Goal: Answer question/provide support: Share knowledge or assist other users

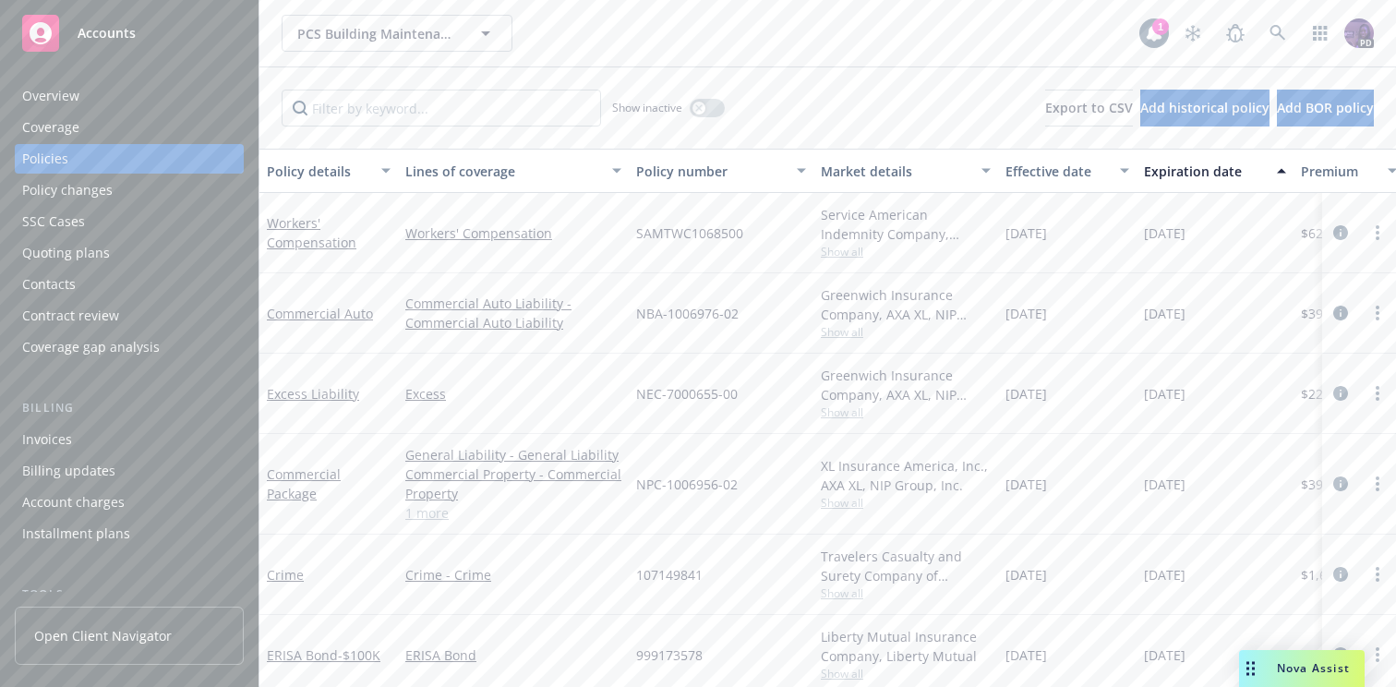
click at [1296, 656] on div "Nova Assist" at bounding box center [1302, 668] width 126 height 37
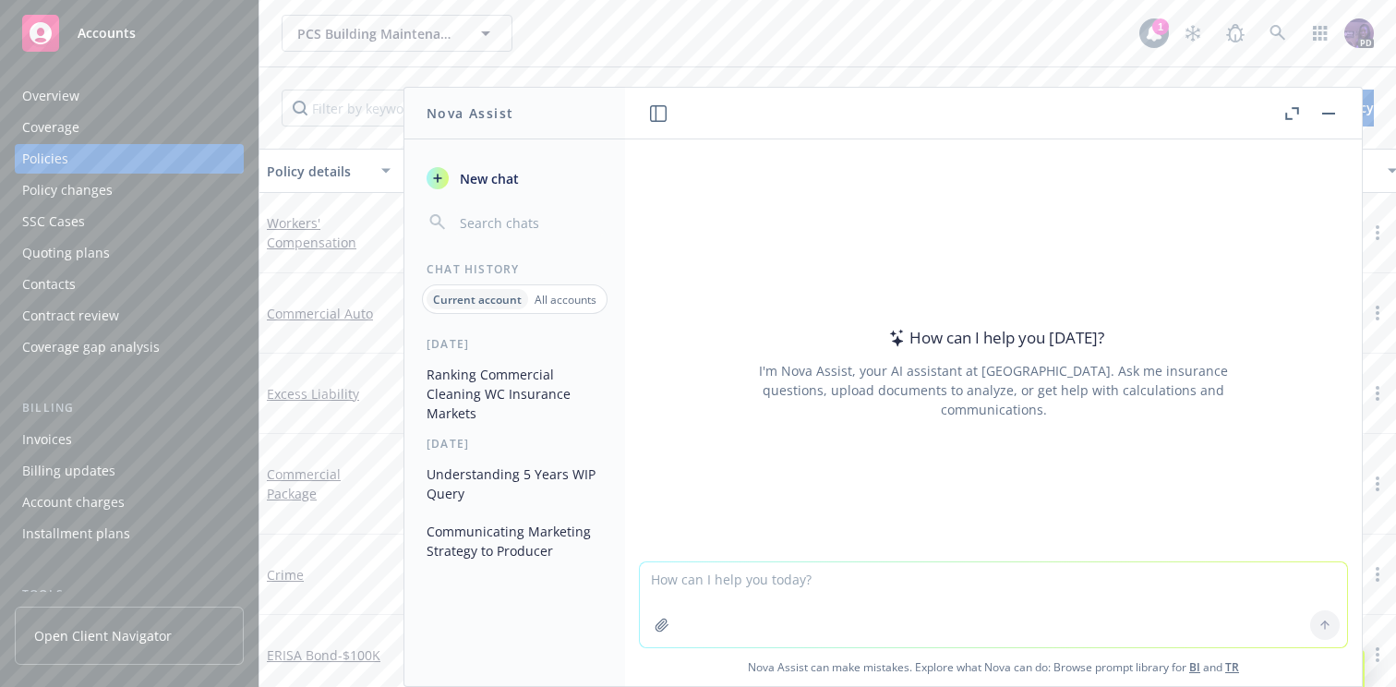
click at [479, 530] on button "Communicating Marketing Strategy to Producer" at bounding box center [514, 541] width 191 height 50
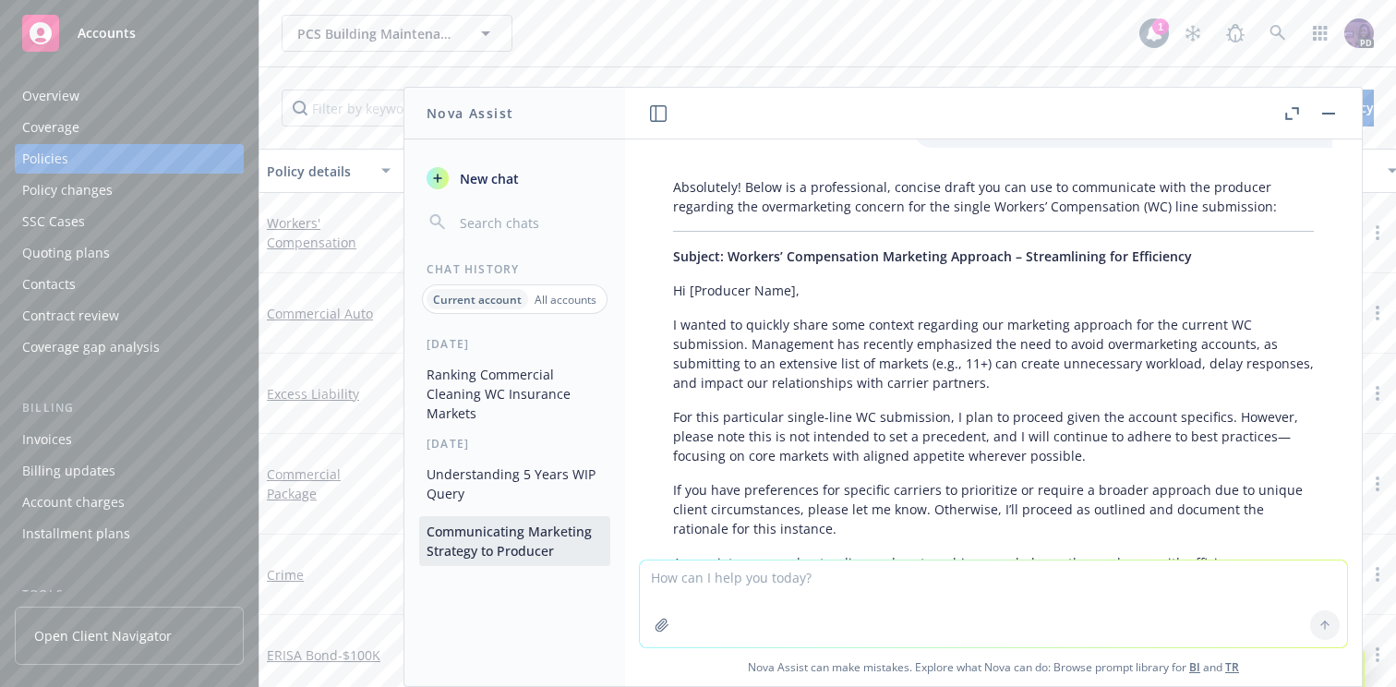
scroll to position [893, 0]
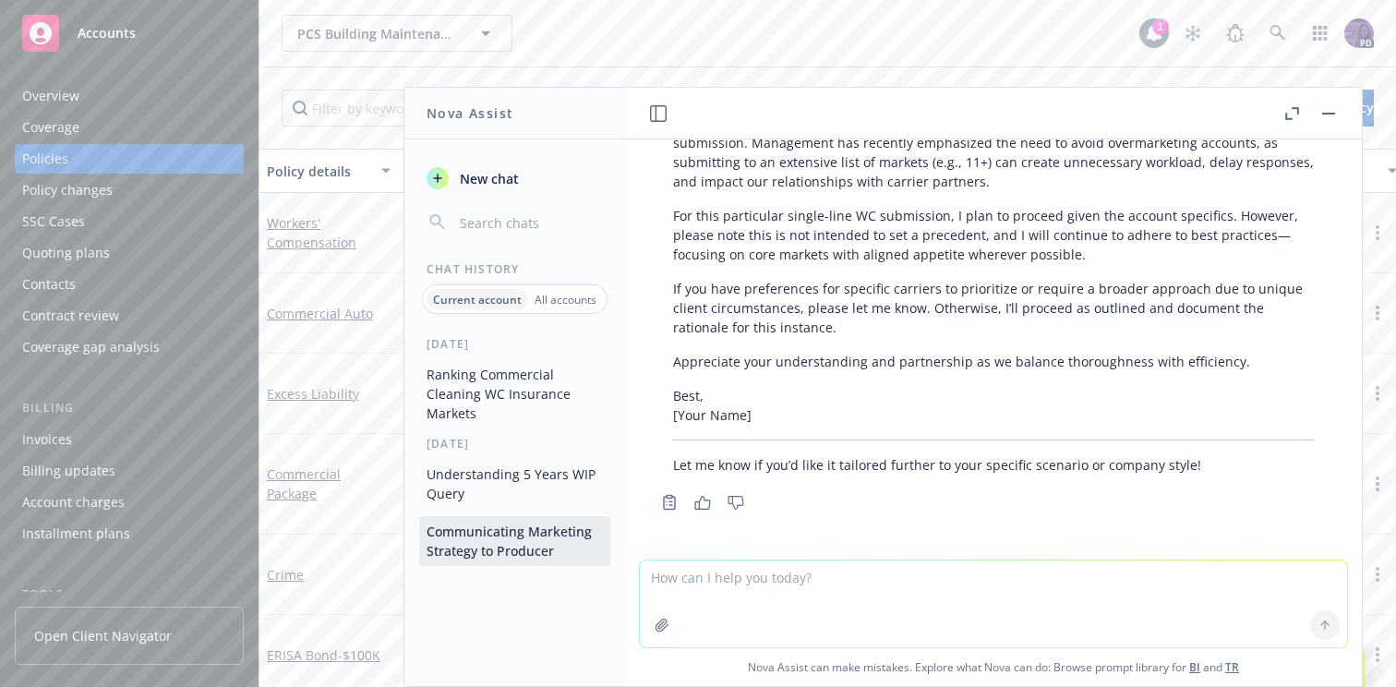
click at [565, 301] on p "All accounts" at bounding box center [565, 300] width 62 height 16
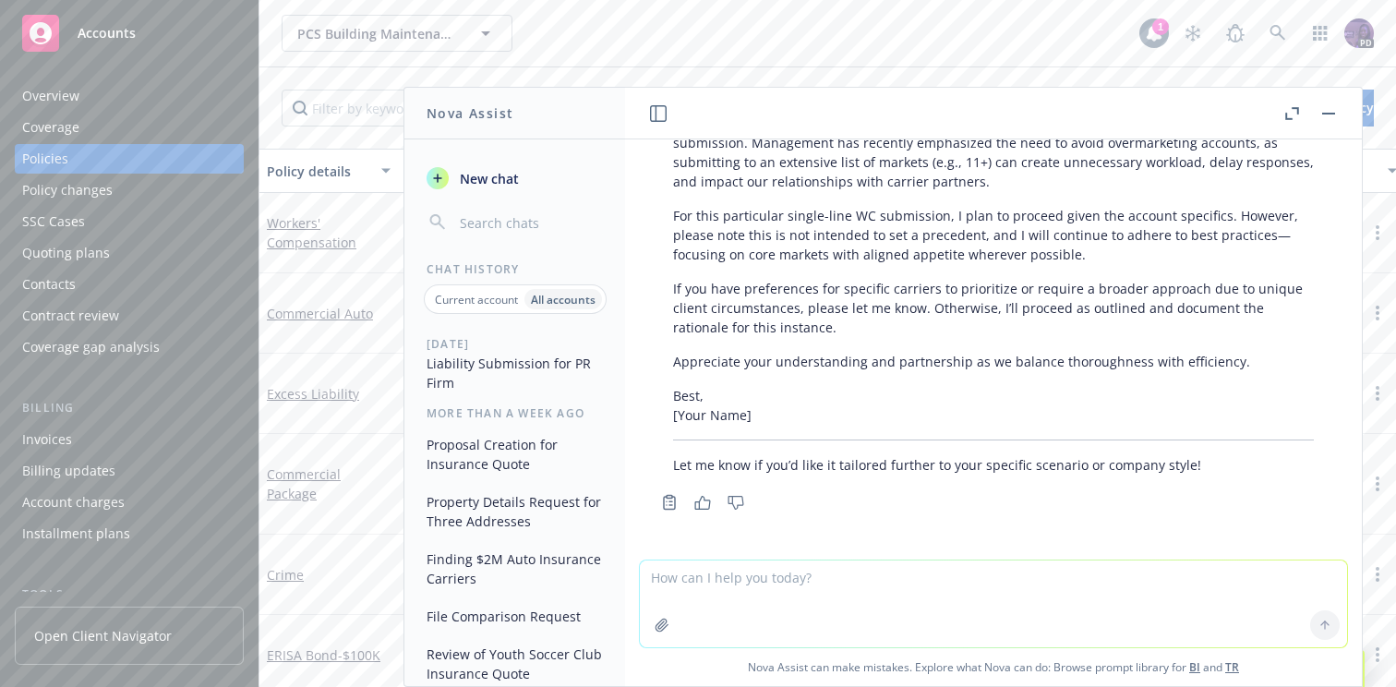
scroll to position [0, 0]
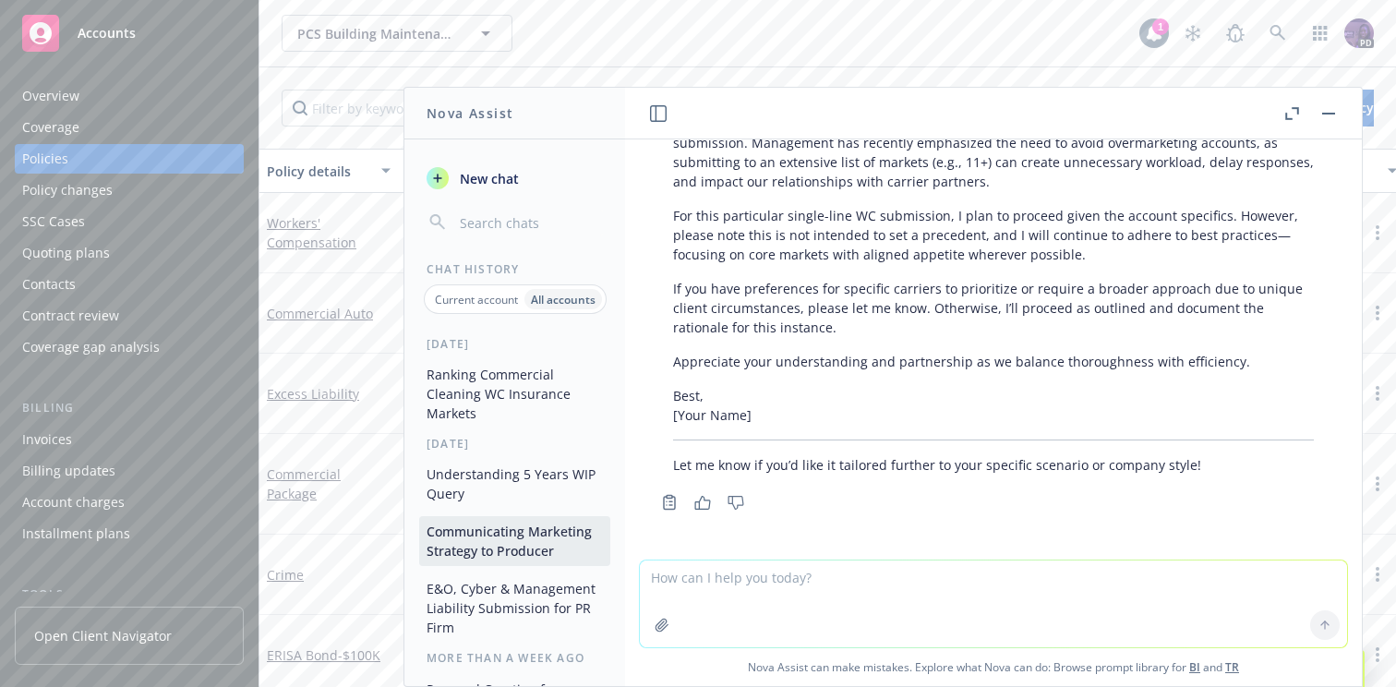
click at [710, 615] on textarea at bounding box center [993, 603] width 707 height 87
type textarea "i"
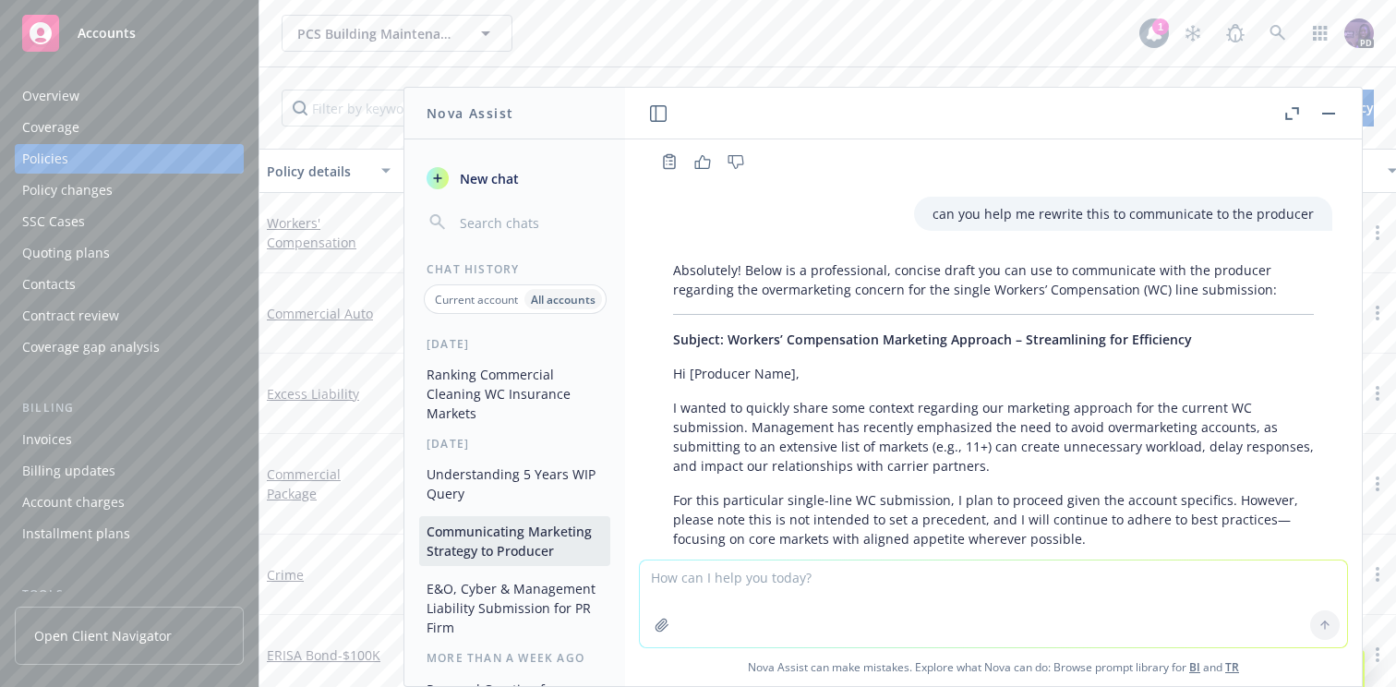
scroll to position [893, 0]
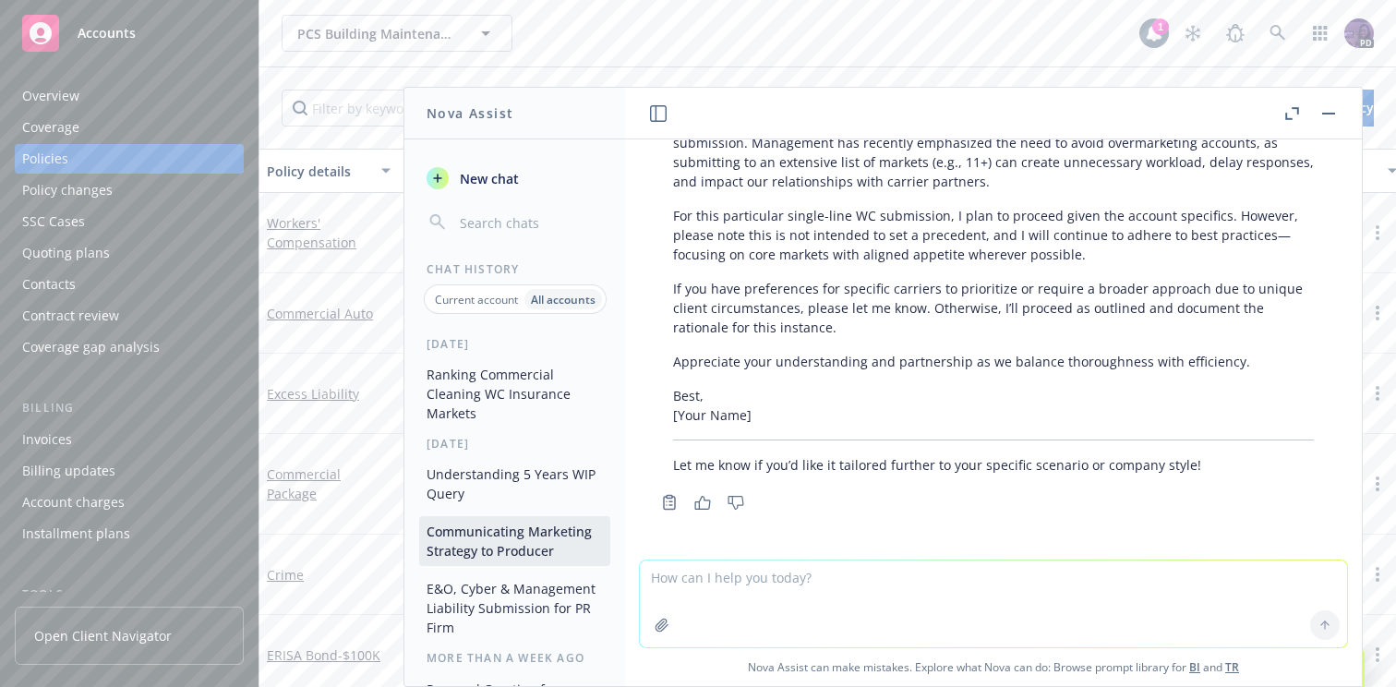
click at [549, 406] on button "Ranking Commercial Cleaning WC Insurance Markets" at bounding box center [514, 393] width 191 height 69
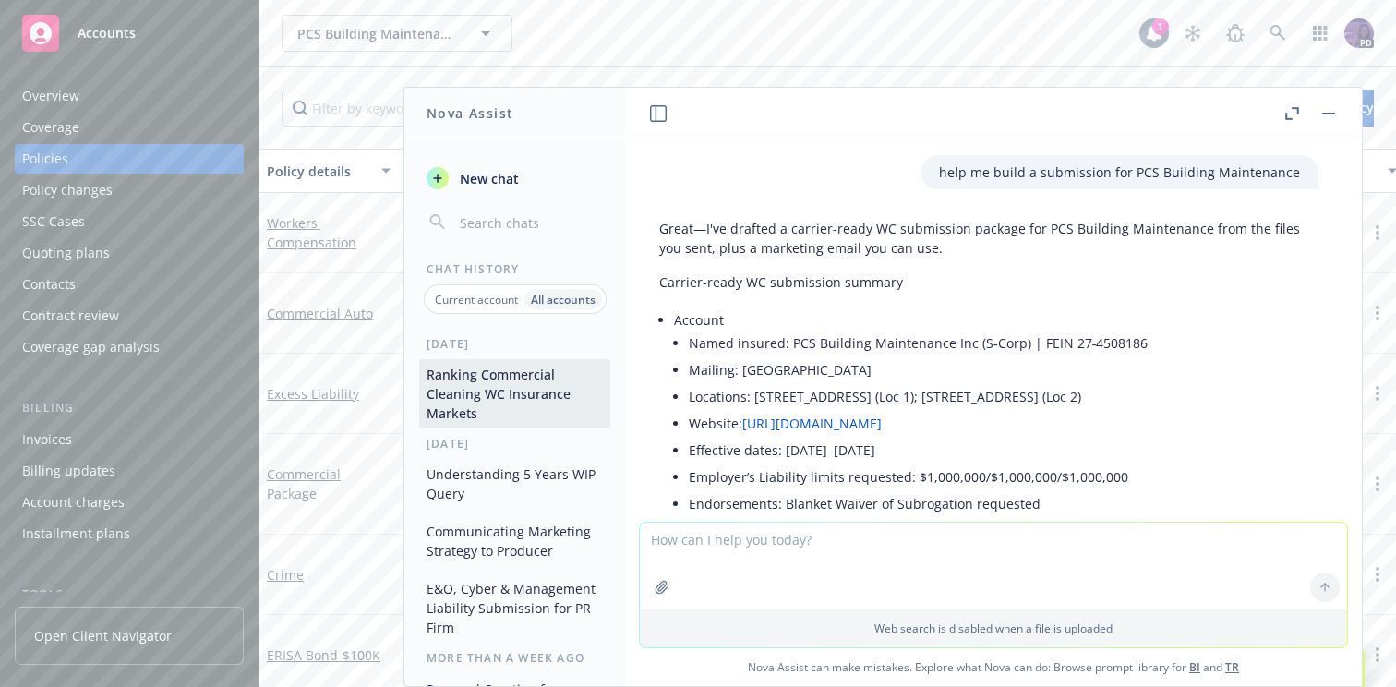
scroll to position [2864, 14]
click at [692, 304] on li "Account Named insured: PCS Building Maintenance Inc (S‑Corp) | FEIN 27‑4508186 …" at bounding box center [987, 438] width 626 height 268
drag, startPoint x: 676, startPoint y: 281, endPoint x: 764, endPoint y: 385, distance: 136.9
click at [764, 385] on li "Account Named insured: PCS Building Maintenance Inc (S‑Corp) | FEIN 27‑4508186 …" at bounding box center [987, 438] width 626 height 268
click at [683, 307] on p "Account" at bounding box center [987, 316] width 626 height 19
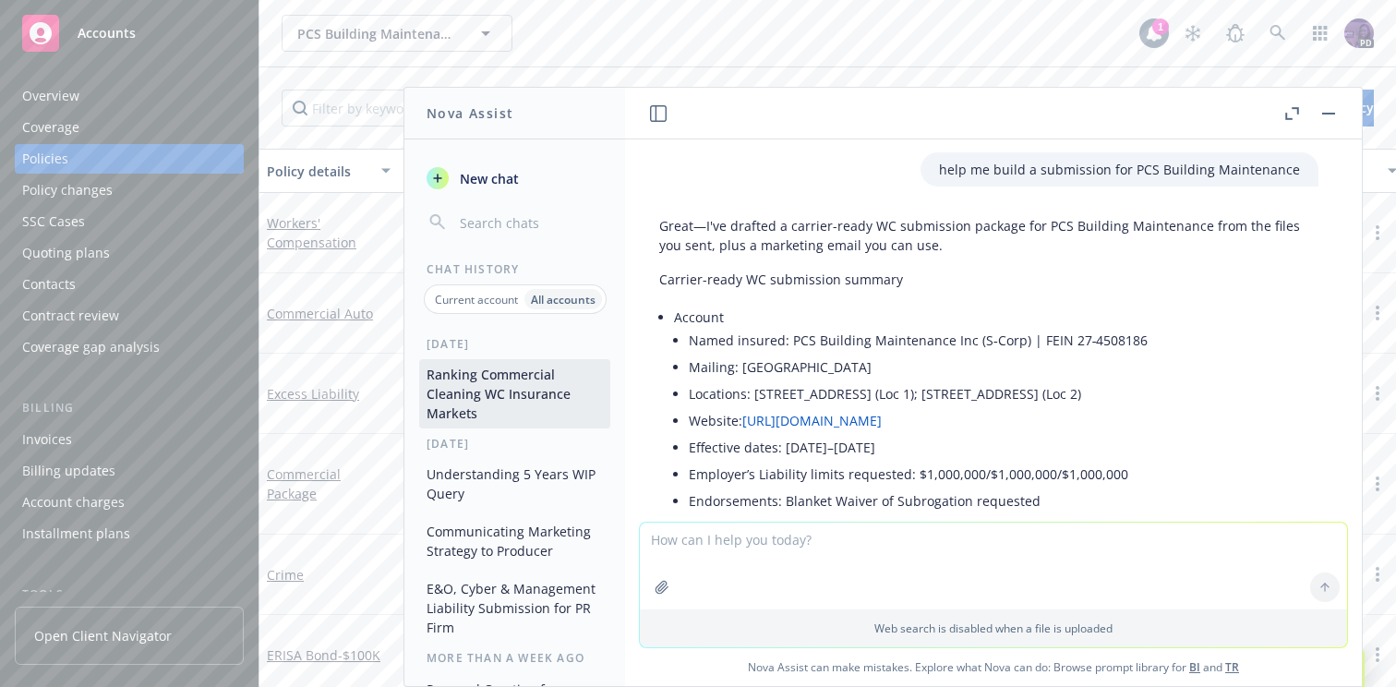
click at [748, 307] on p "Account" at bounding box center [987, 316] width 626 height 19
click at [950, 307] on p "Account" at bounding box center [987, 316] width 626 height 19
drag, startPoint x: 673, startPoint y: 274, endPoint x: 753, endPoint y: 248, distance: 84.4
click at [753, 270] on p "Carrier-ready WC submission summary" at bounding box center [979, 279] width 641 height 19
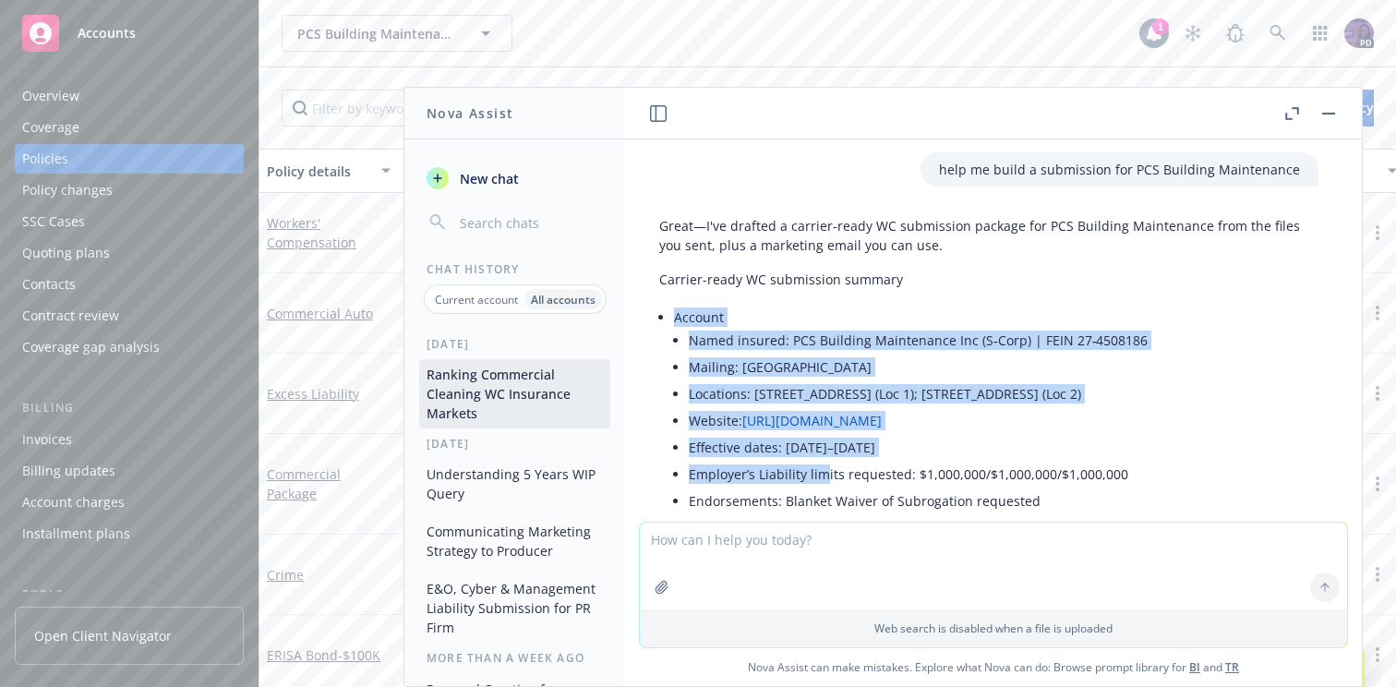
drag, startPoint x: 675, startPoint y: 274, endPoint x: 822, endPoint y: 455, distance: 233.5
click at [822, 455] on li "Account Named insured: PCS Building Maintenance Inc (S‑Corp) | FEIN 27‑4508186 …" at bounding box center [987, 438] width 626 height 268
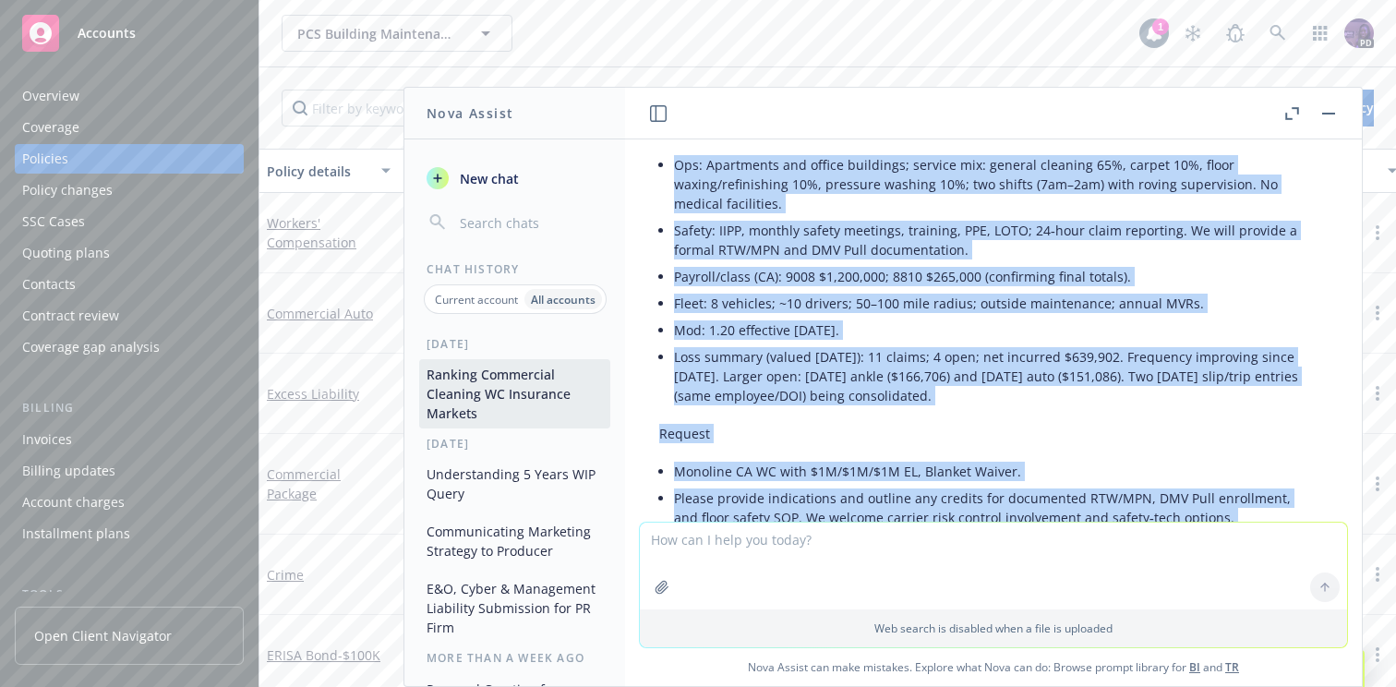
scroll to position [5634, 14]
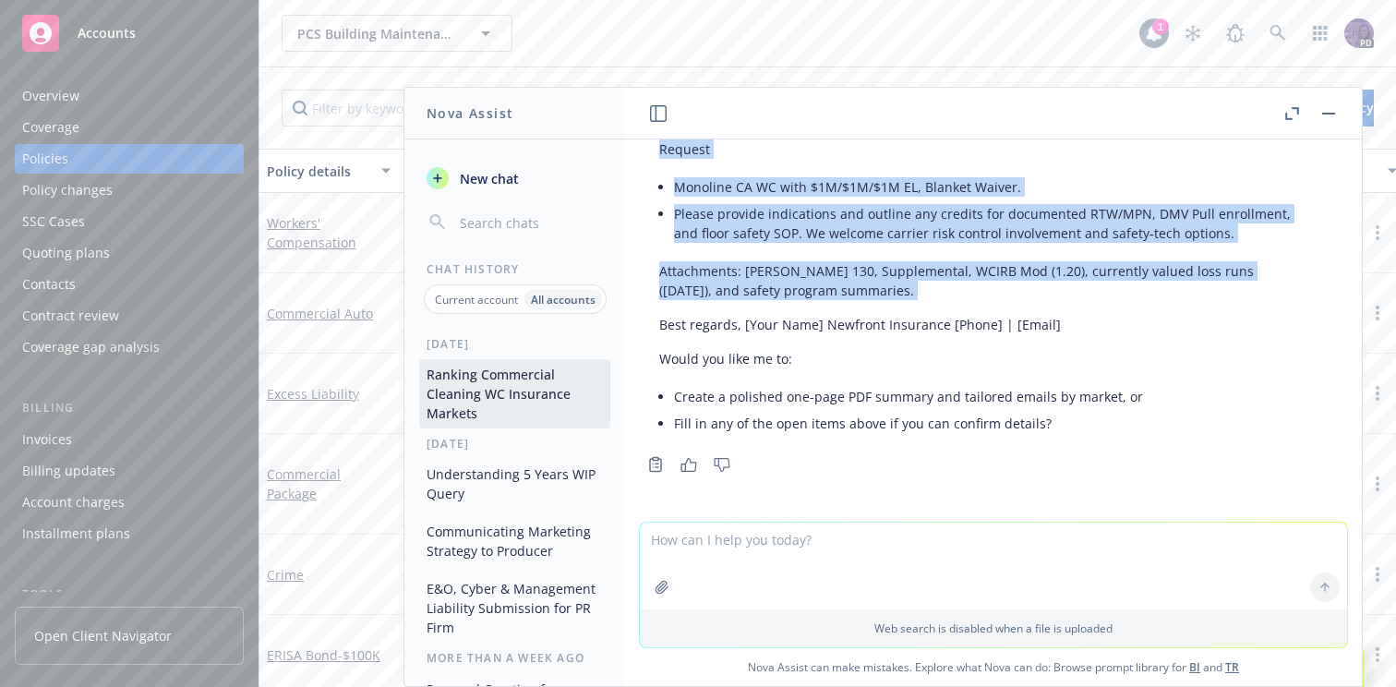
drag, startPoint x: 675, startPoint y: 275, endPoint x: 1037, endPoint y: 293, distance: 363.2
copy div "Loremip Dolor sitamet: CON Adipisci Elitseddoei Tem (I‑Utla) | ETDO 43‑0851280 …"
click at [802, 270] on p "Attachments: [PERSON_NAME] 130, Supplemental, WCIRB Mod (1.20), currently value…" at bounding box center [979, 280] width 641 height 39
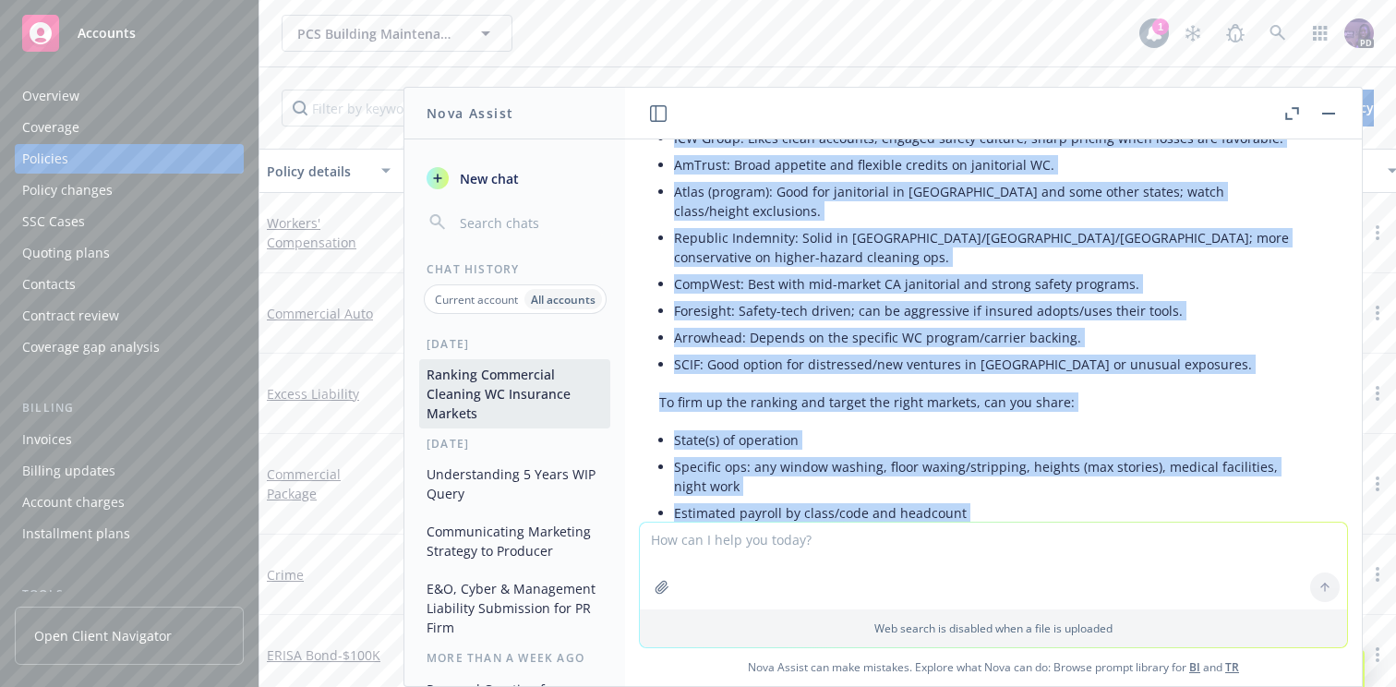
scroll to position [0, 14]
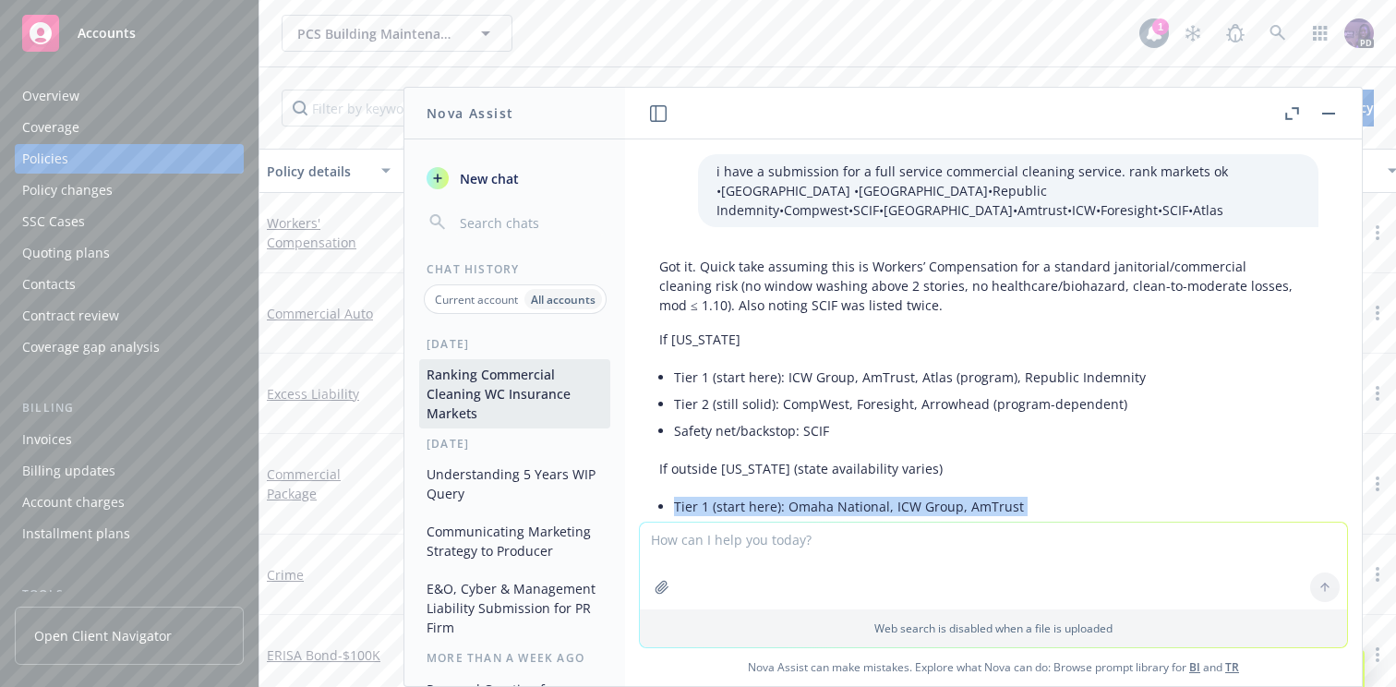
drag, startPoint x: 857, startPoint y: 282, endPoint x: 705, endPoint y: 484, distance: 252.4
click at [705, 484] on div "i have a submission for a full service commercial cleaning service. rank market…" at bounding box center [993, 330] width 737 height 382
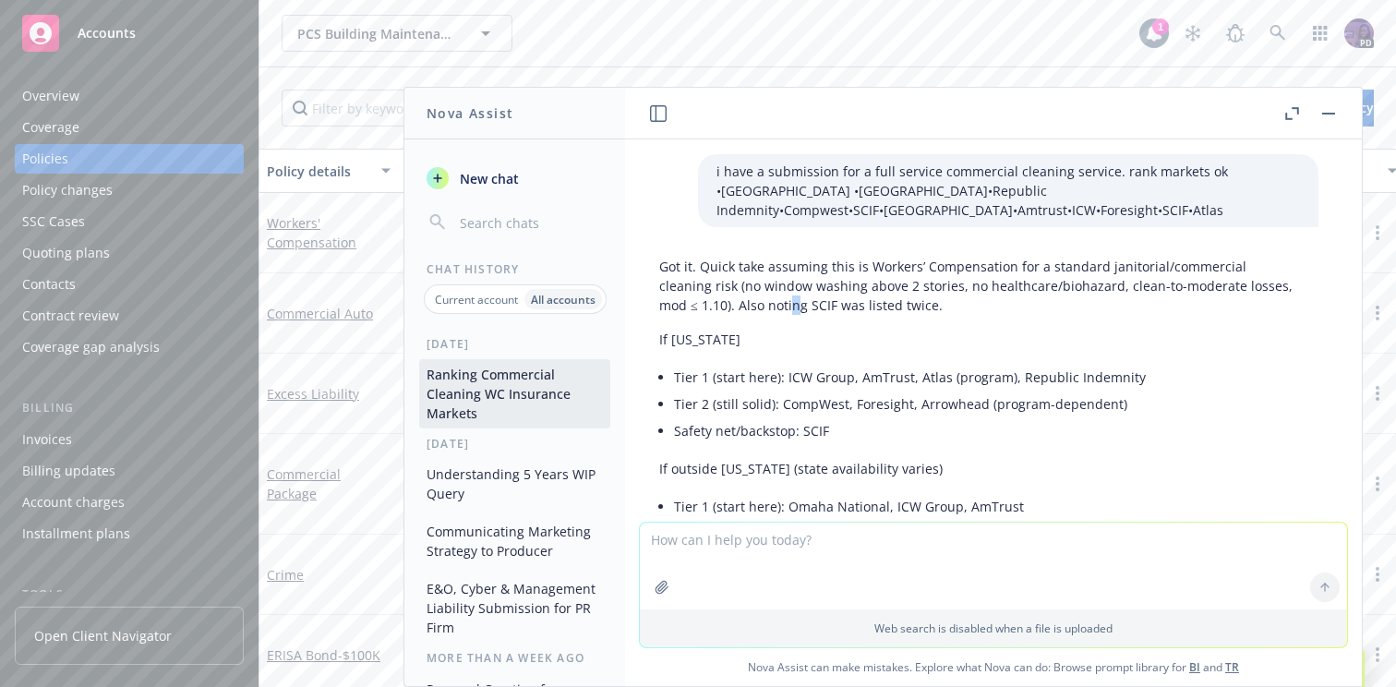
drag, startPoint x: 793, startPoint y: 311, endPoint x: 785, endPoint y: 306, distance: 10.0
click at [789, 307] on p "Got it. Quick take assuming this is Workers’ Compensation for a standard janito…" at bounding box center [979, 286] width 641 height 58
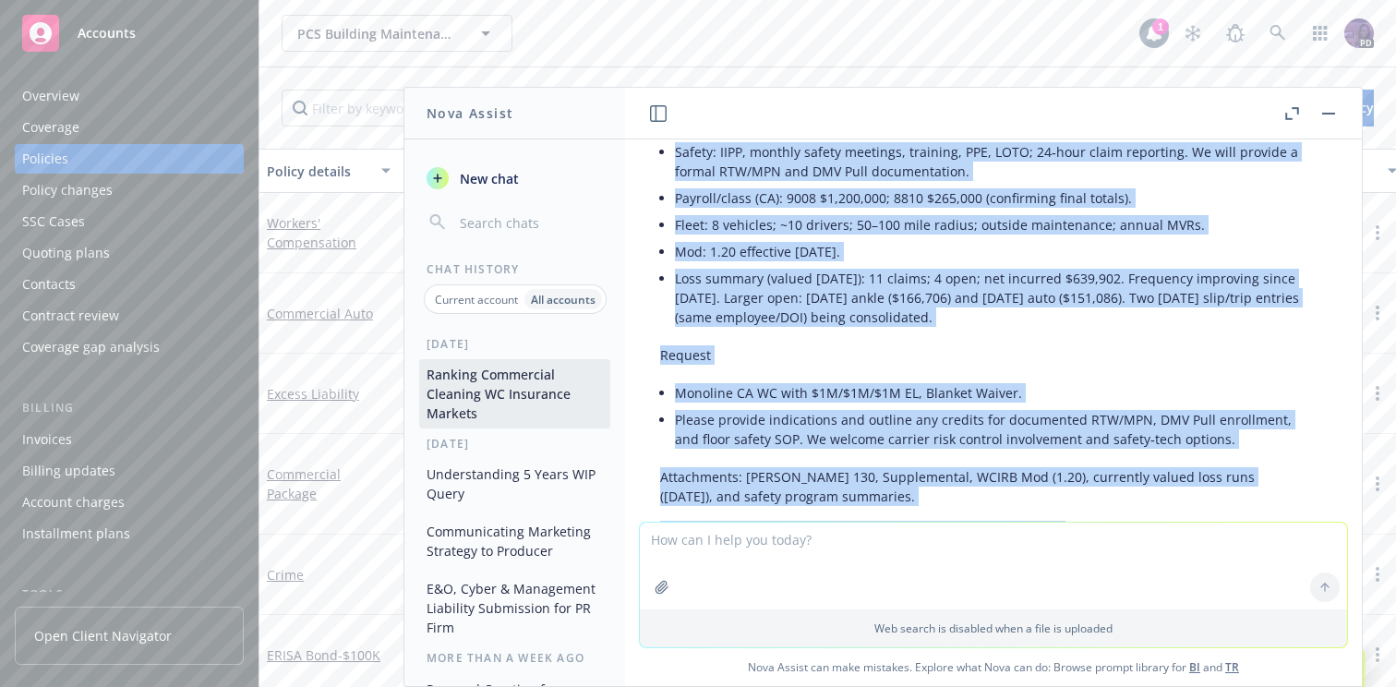
scroll to position [5634, 13]
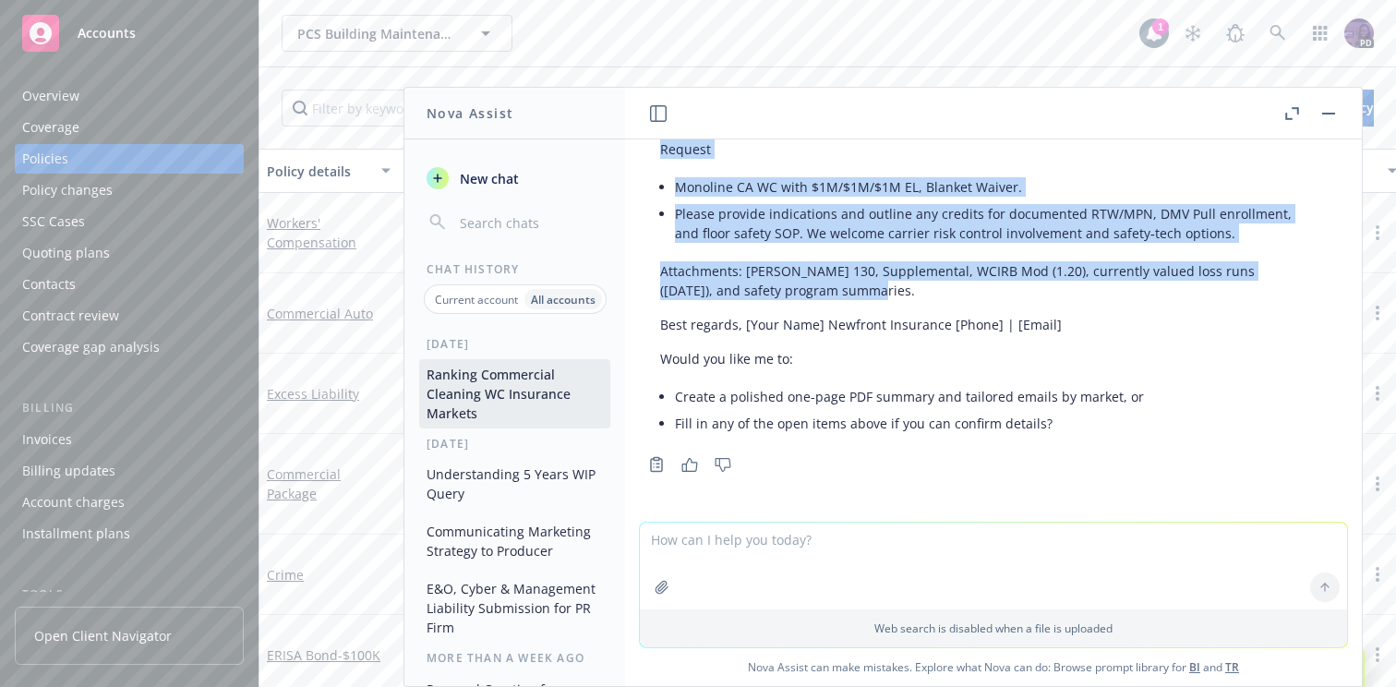
drag, startPoint x: 660, startPoint y: 341, endPoint x: 949, endPoint y: 278, distance: 295.6
click at [949, 278] on div "i have a submission for a full service commercial cleaning service. rank market…" at bounding box center [993, 330] width 737 height 382
copy div "Lorem ipsumdolorsi ametcons (Adipisc’ Elit – Sedd-eiusmod temporinci utlabore) …"
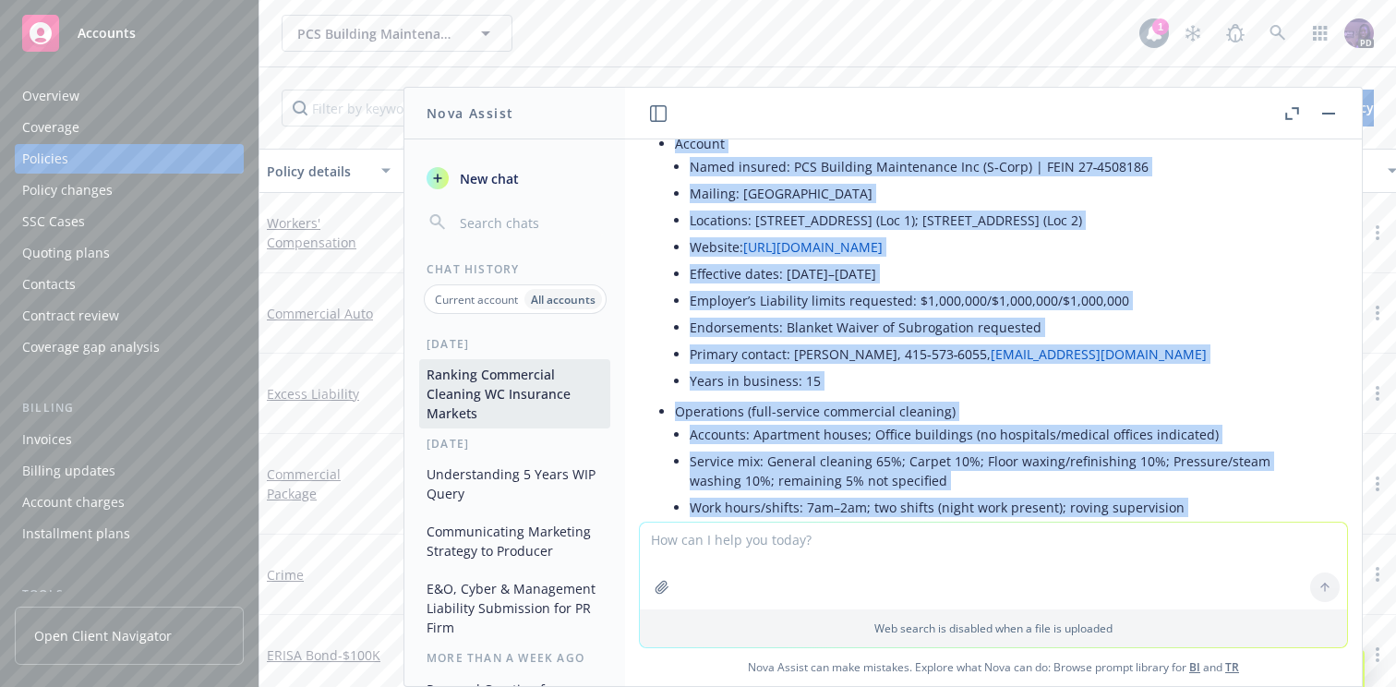
scroll to position [3036, 13]
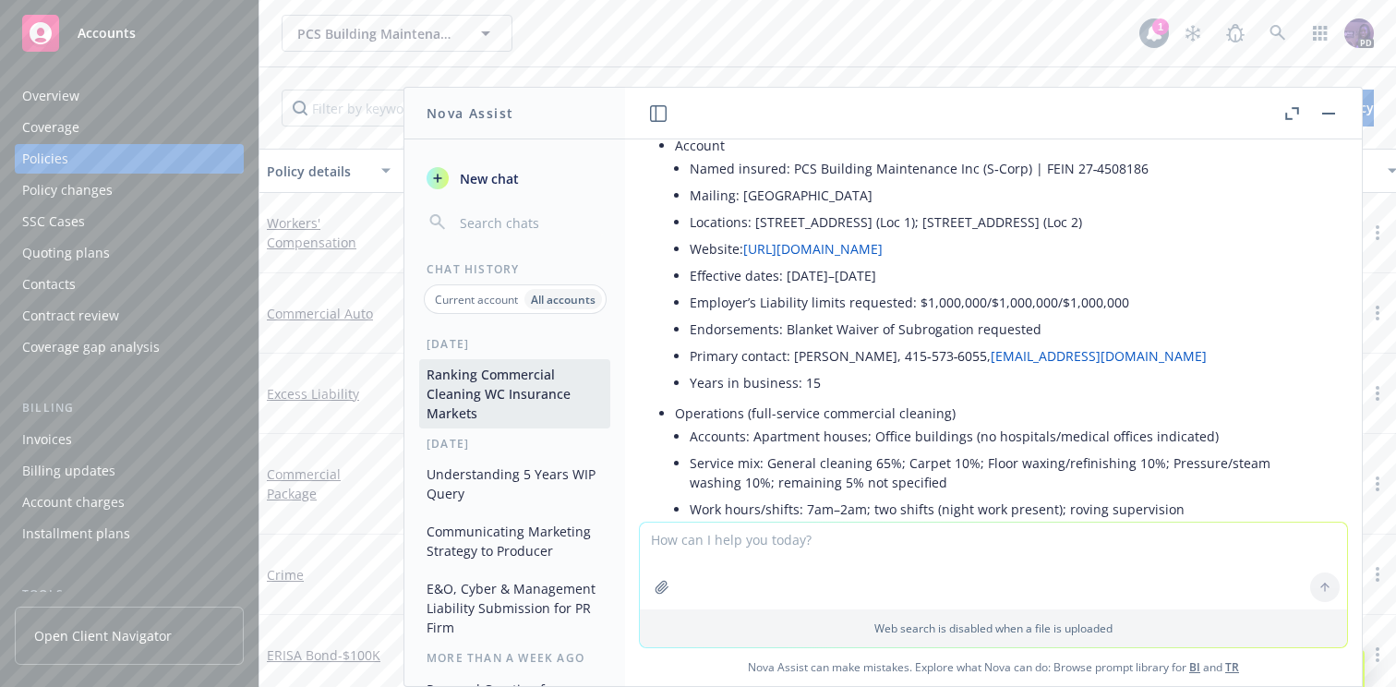
click at [712, 569] on textarea at bounding box center [993, 565] width 707 height 87
type textarea "please condense this submission"
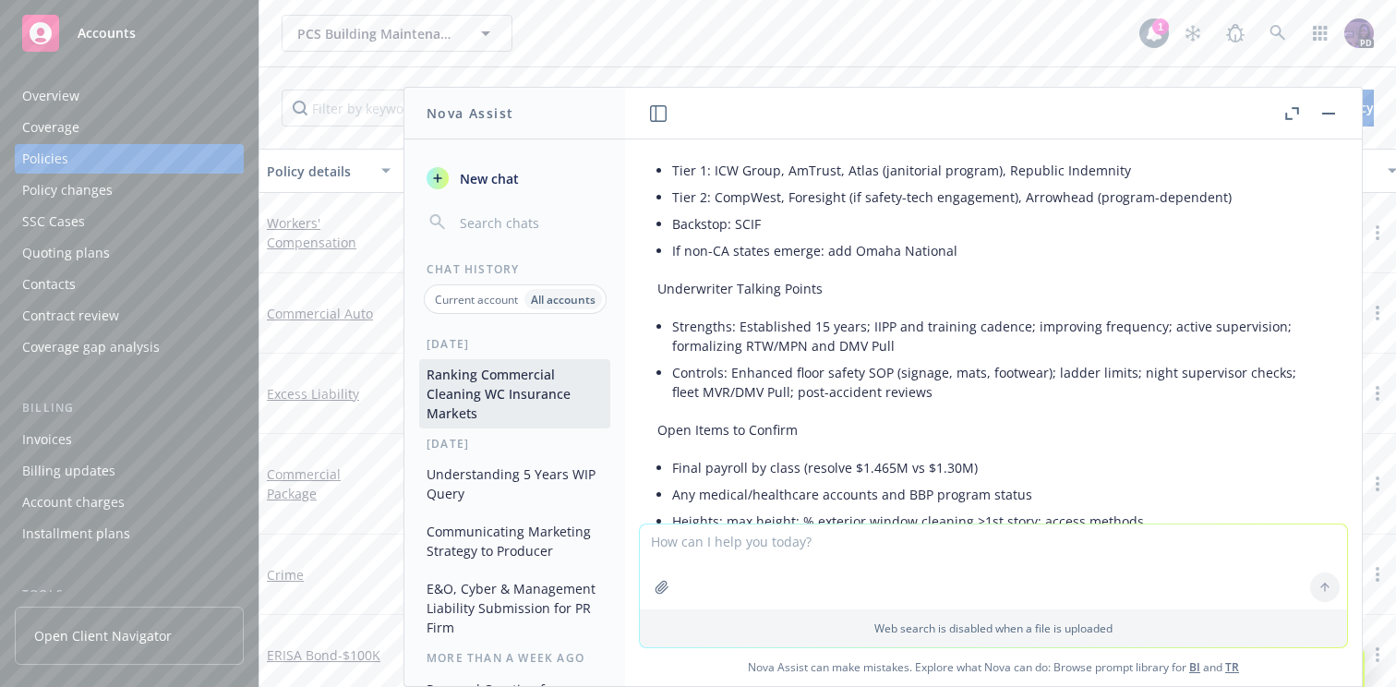
scroll to position [7079, 16]
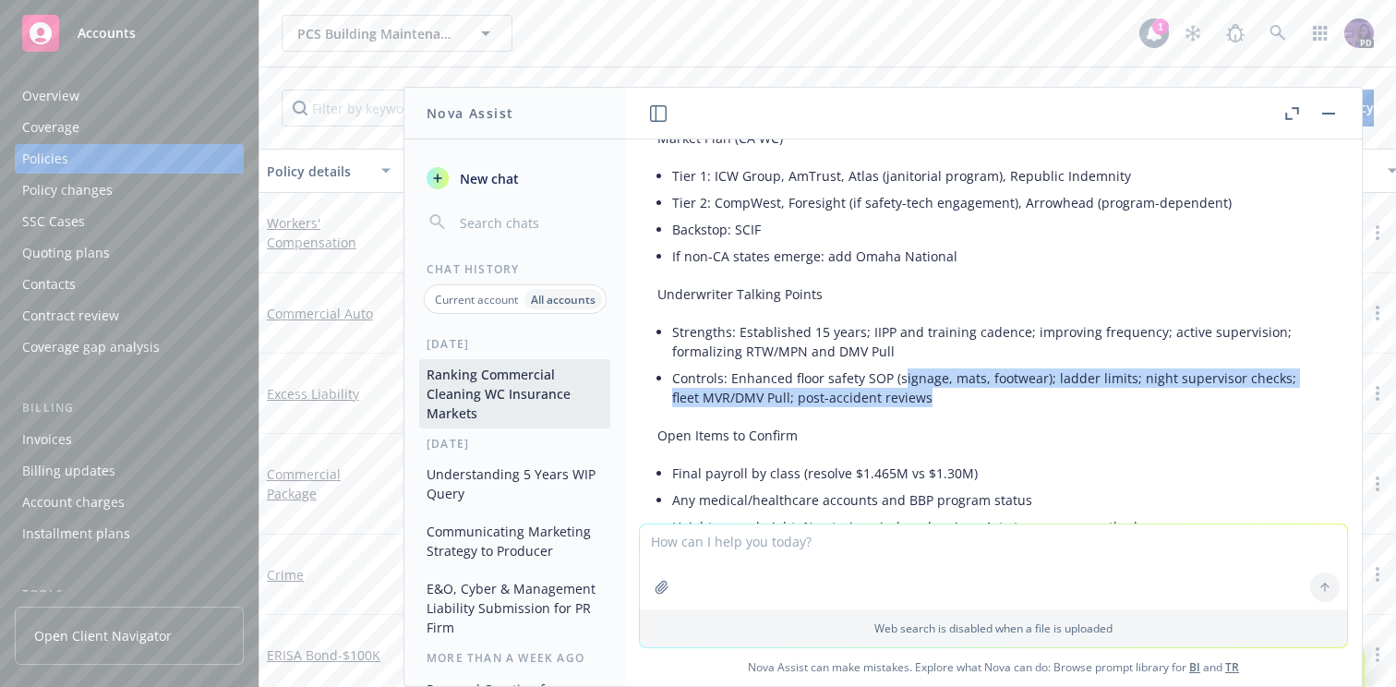
drag, startPoint x: 994, startPoint y: 405, endPoint x: 903, endPoint y: 377, distance: 95.8
click at [903, 377] on li "Controls: Enhanced floor safety SOP (signage, mats, footwear); ladder limits; n…" at bounding box center [985, 388] width 626 height 46
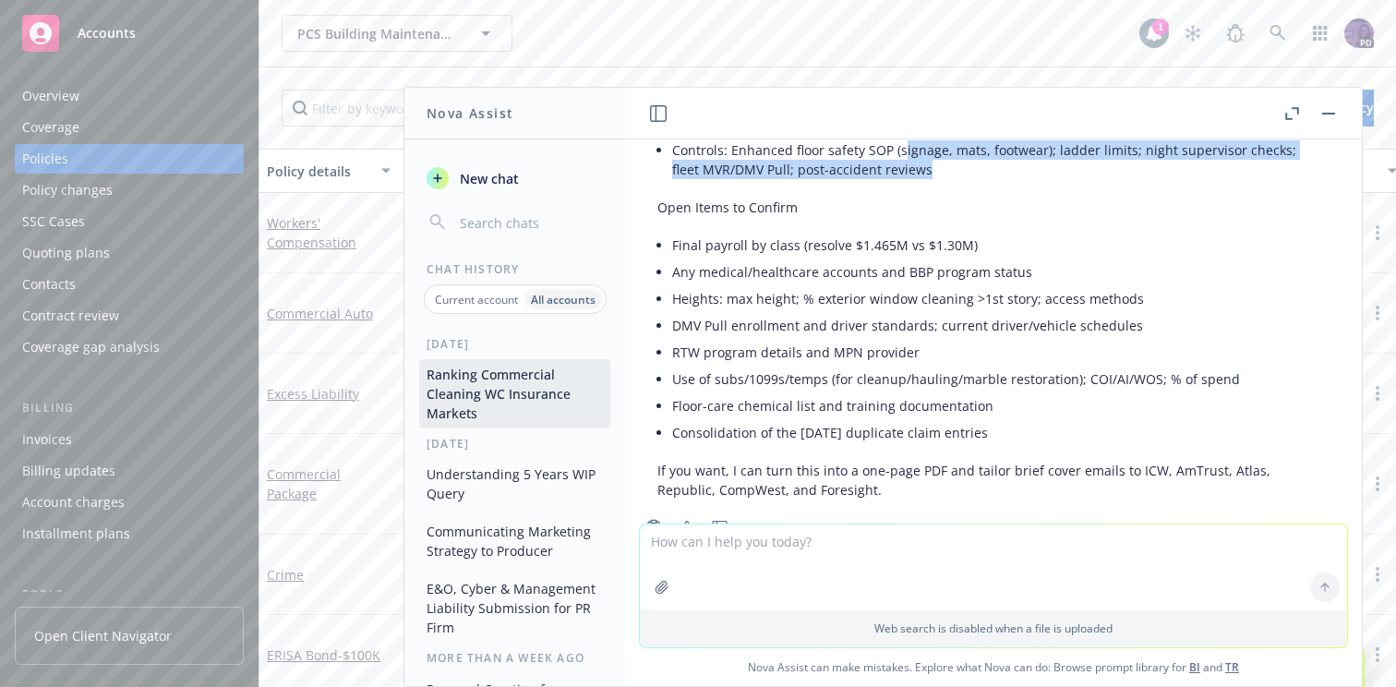
scroll to position [7326, 16]
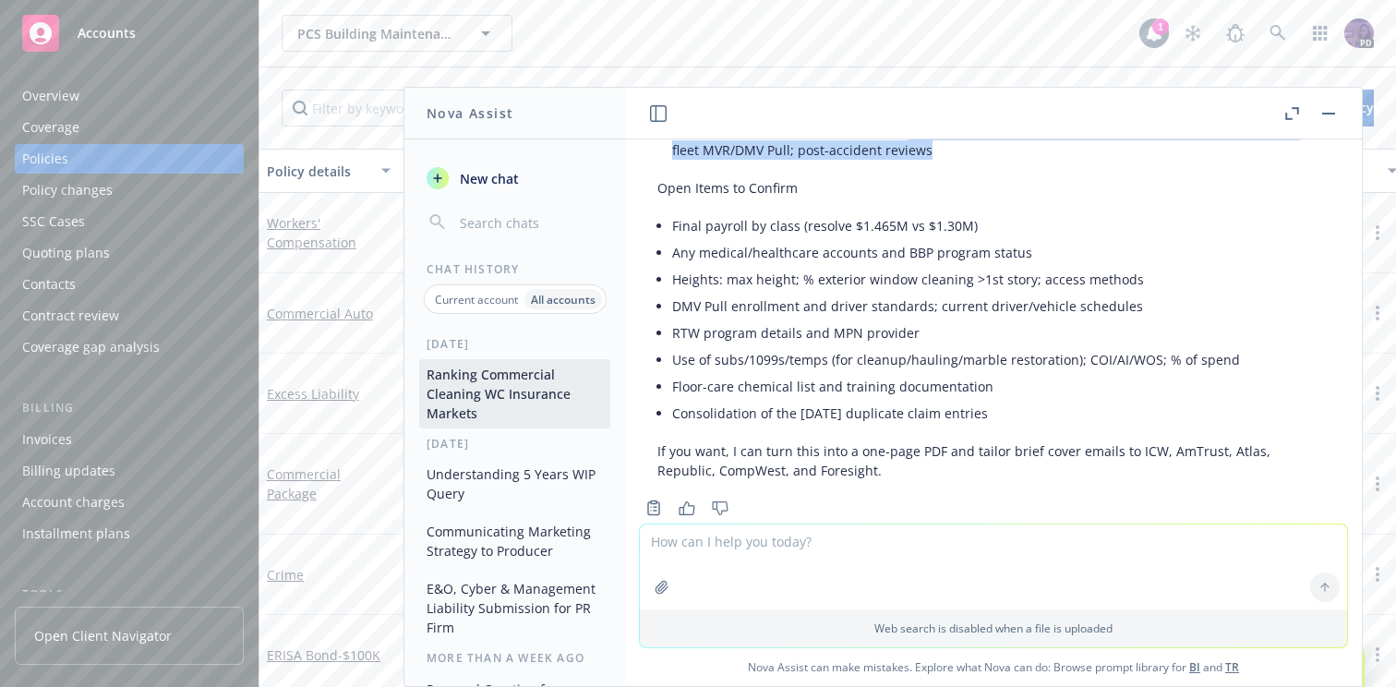
drag, startPoint x: 1032, startPoint y: 416, endPoint x: 765, endPoint y: 186, distance: 352.7
click at [1016, 405] on li "Consolidation of the [DATE] duplicate claim entries" at bounding box center [985, 413] width 626 height 27
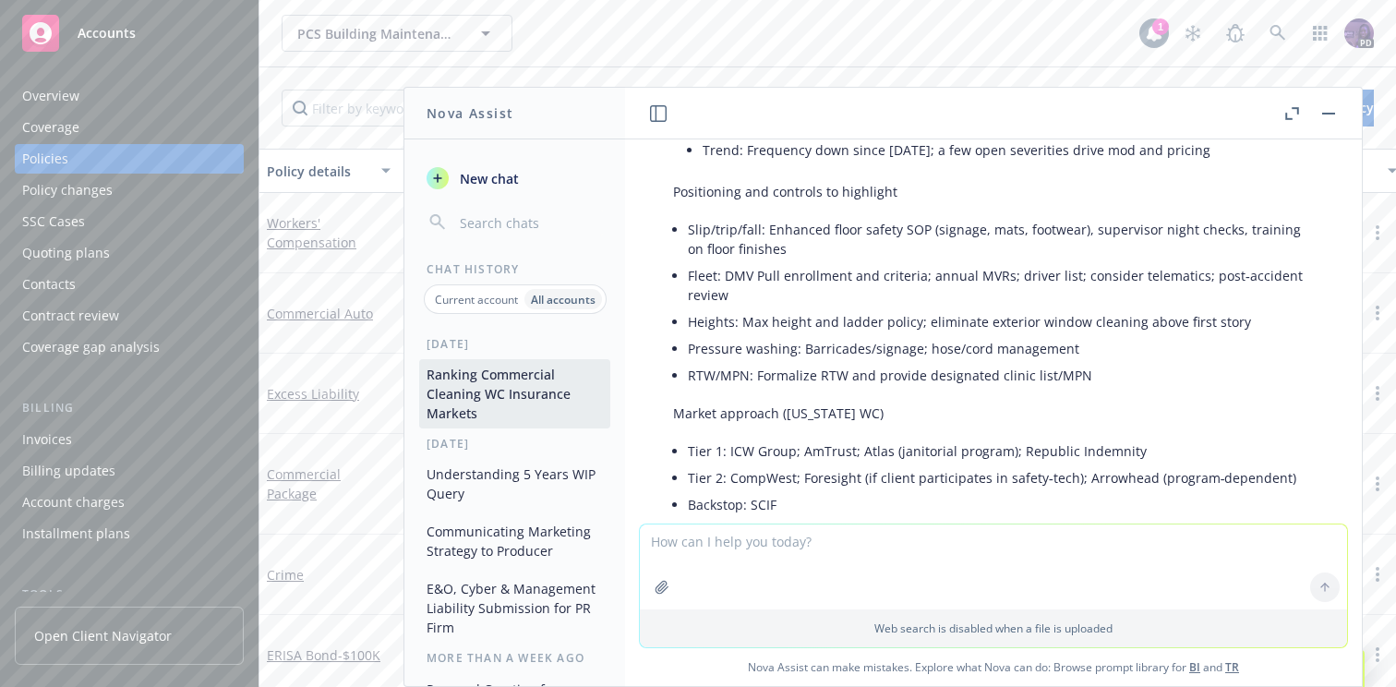
scroll to position [4164, 0]
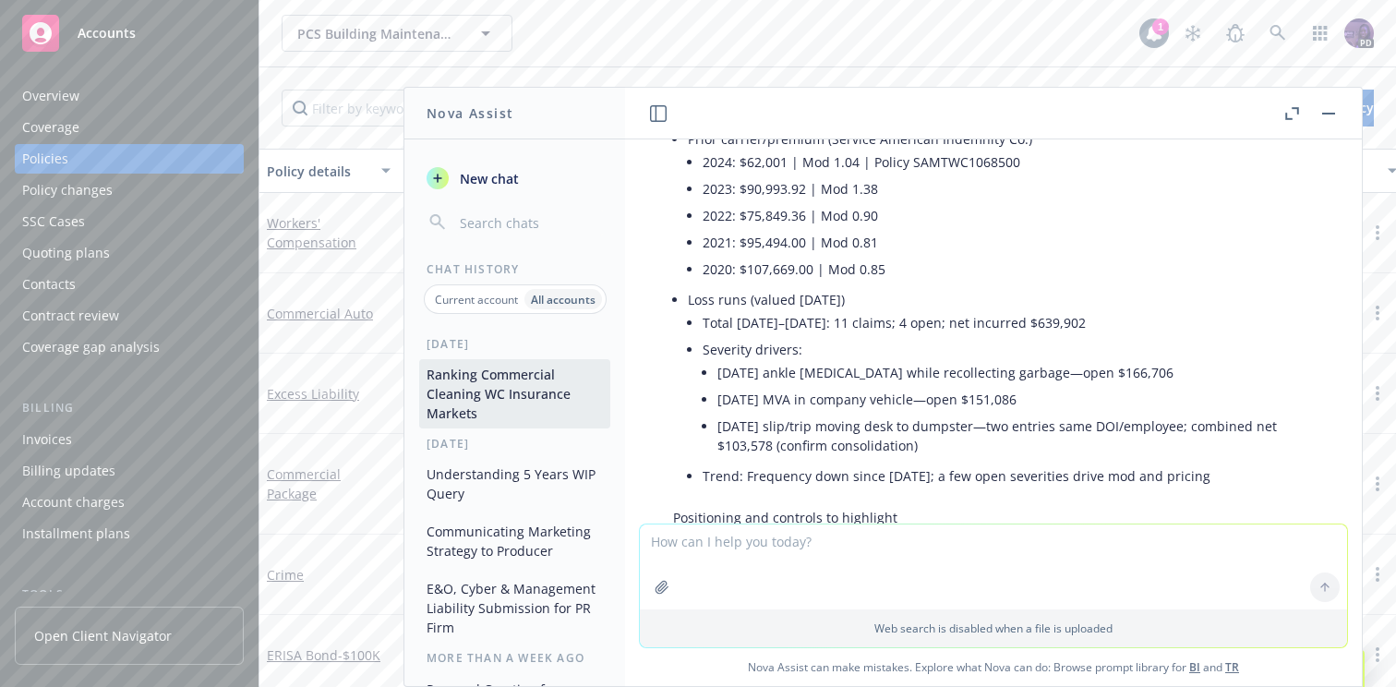
drag, startPoint x: 1013, startPoint y: 405, endPoint x: 677, endPoint y: 371, distance: 337.7
click at [677, 371] on div "i have a submission for a full service commercial cleaning service. rank market…" at bounding box center [993, 331] width 737 height 384
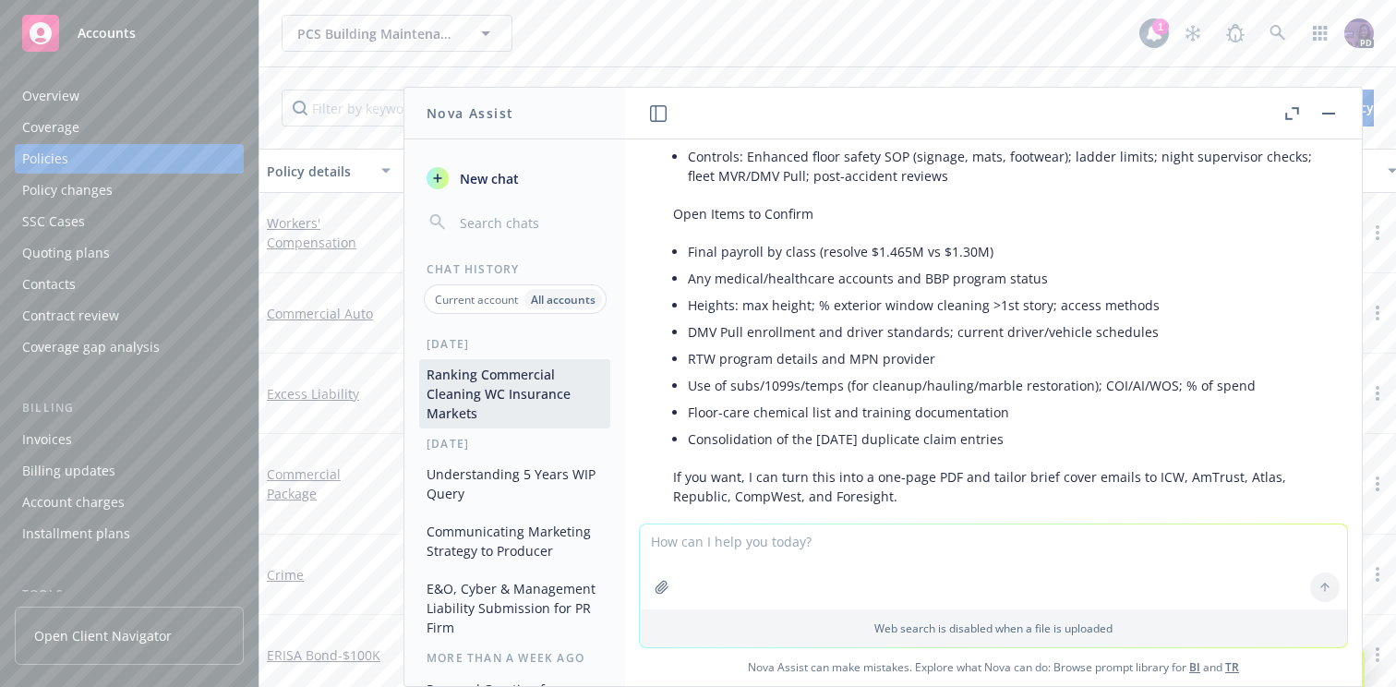
scroll to position [7284, 0]
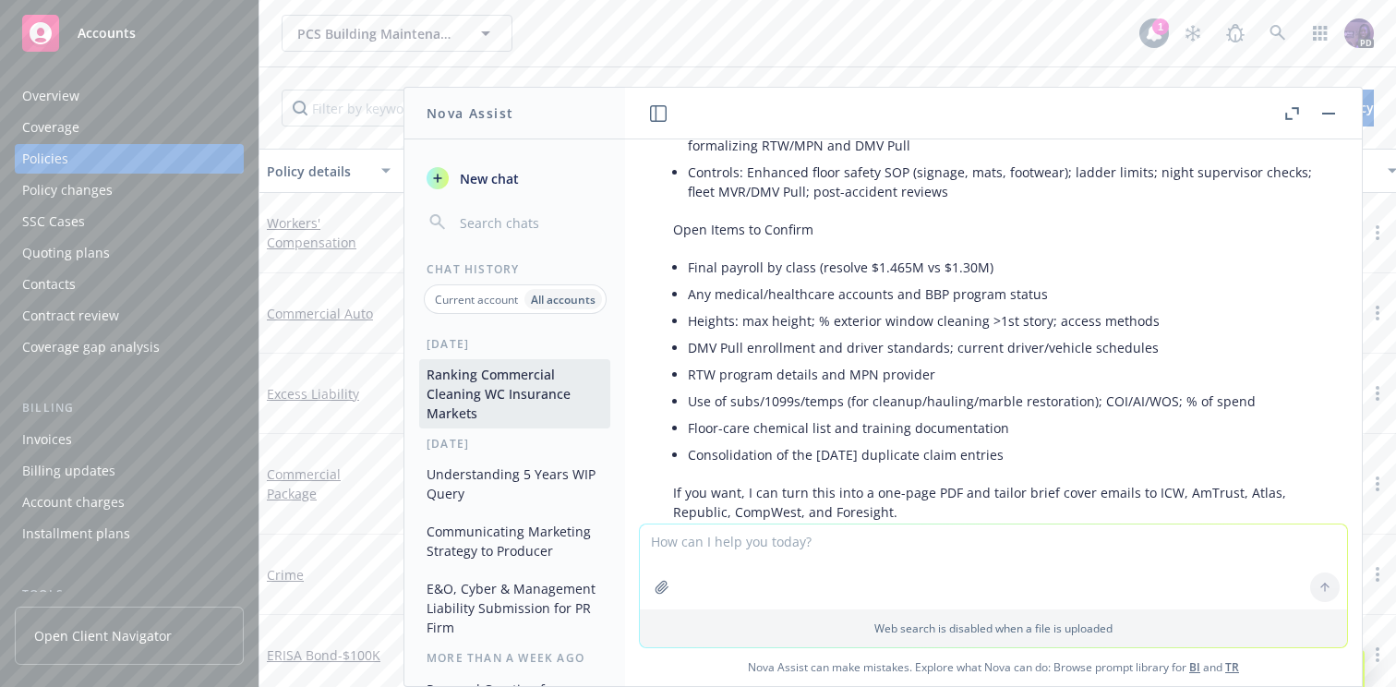
click at [1066, 447] on li "Consolidation of the [DATE] duplicate claim entries" at bounding box center [1001, 454] width 626 height 27
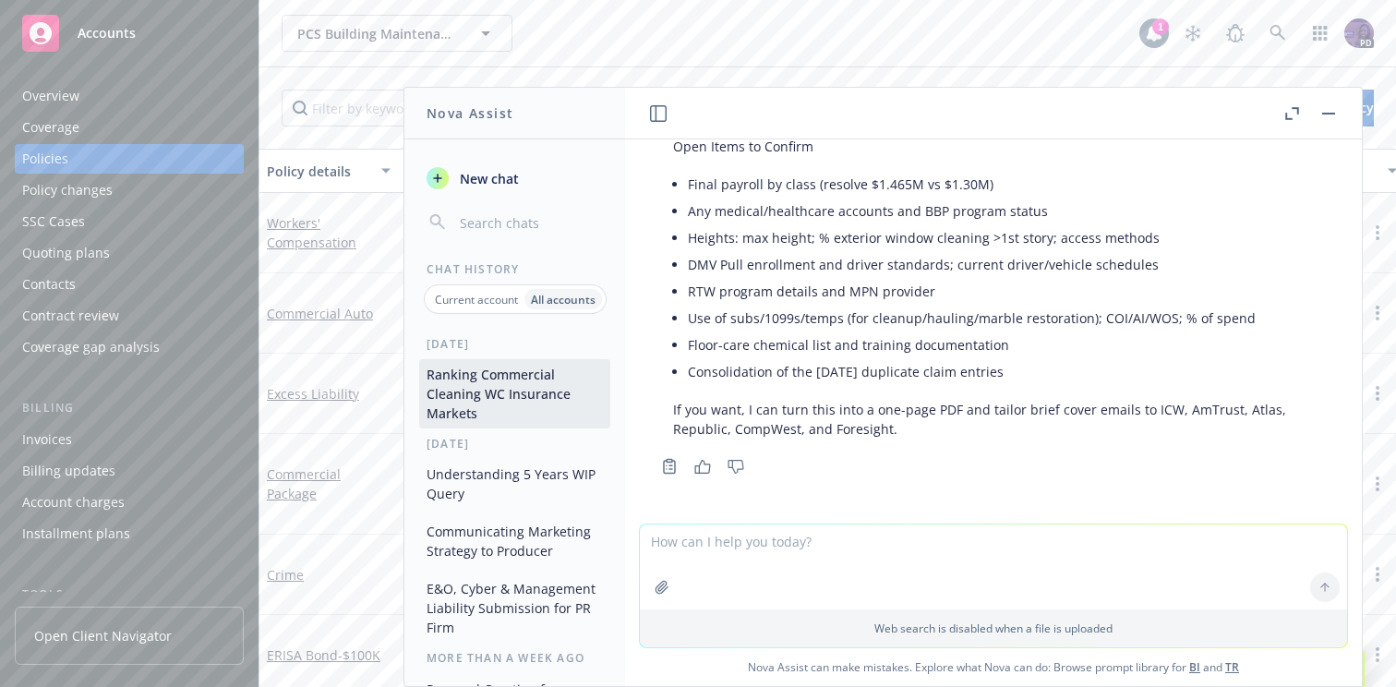
scroll to position [7381, 0]
drag, startPoint x: 1066, startPoint y: 447, endPoint x: 1043, endPoint y: 428, distance: 29.6
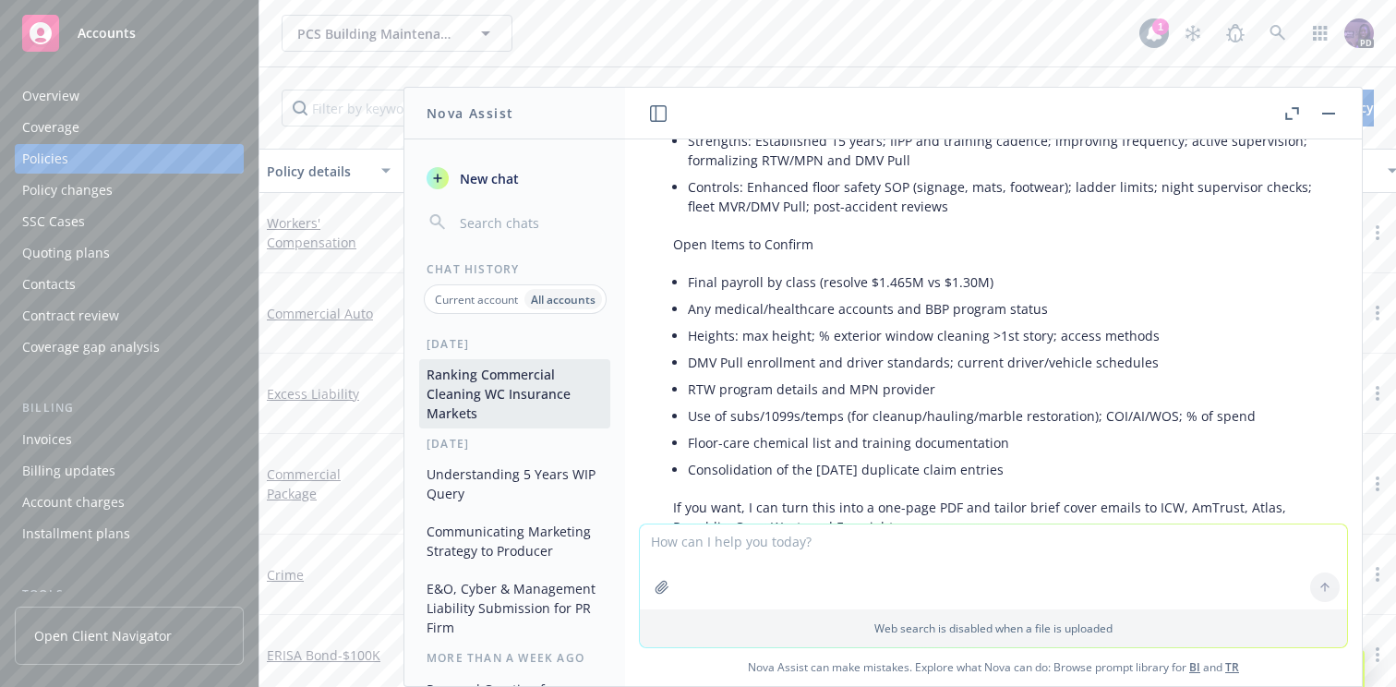
scroll to position [7271, 3]
drag, startPoint x: 1047, startPoint y: 466, endPoint x: 869, endPoint y: 246, distance: 282.2
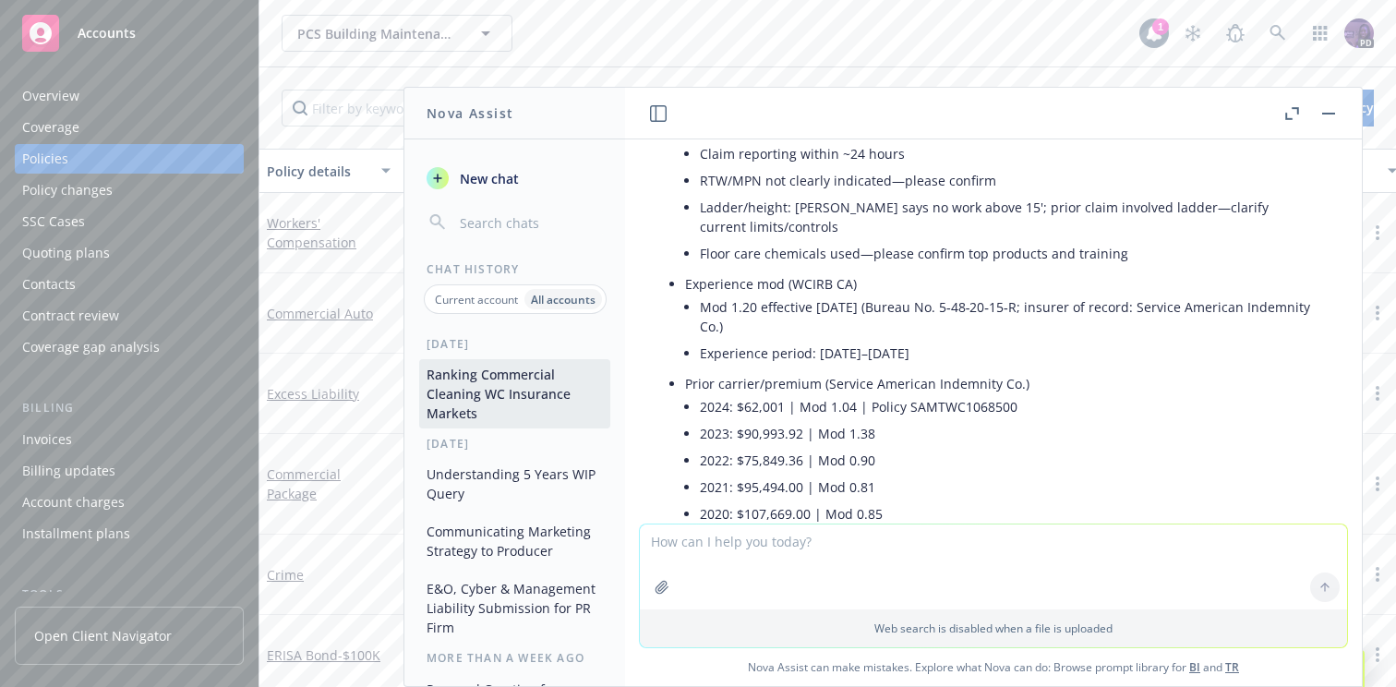
scroll to position [3844, 3]
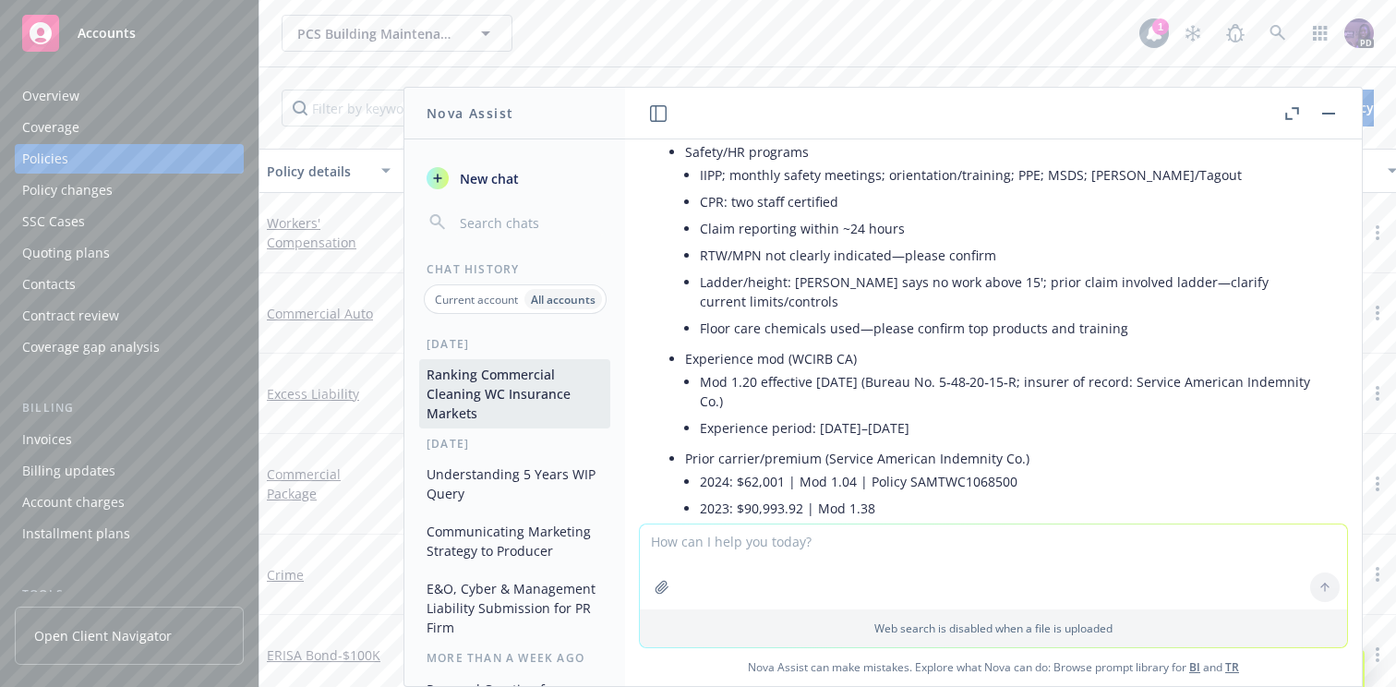
drag, startPoint x: 1036, startPoint y: 461, endPoint x: 670, endPoint y: 474, distance: 365.7
click at [670, 474] on div "i have a submission for a full service commercial cleaning service. rank market…" at bounding box center [993, 331] width 737 height 384
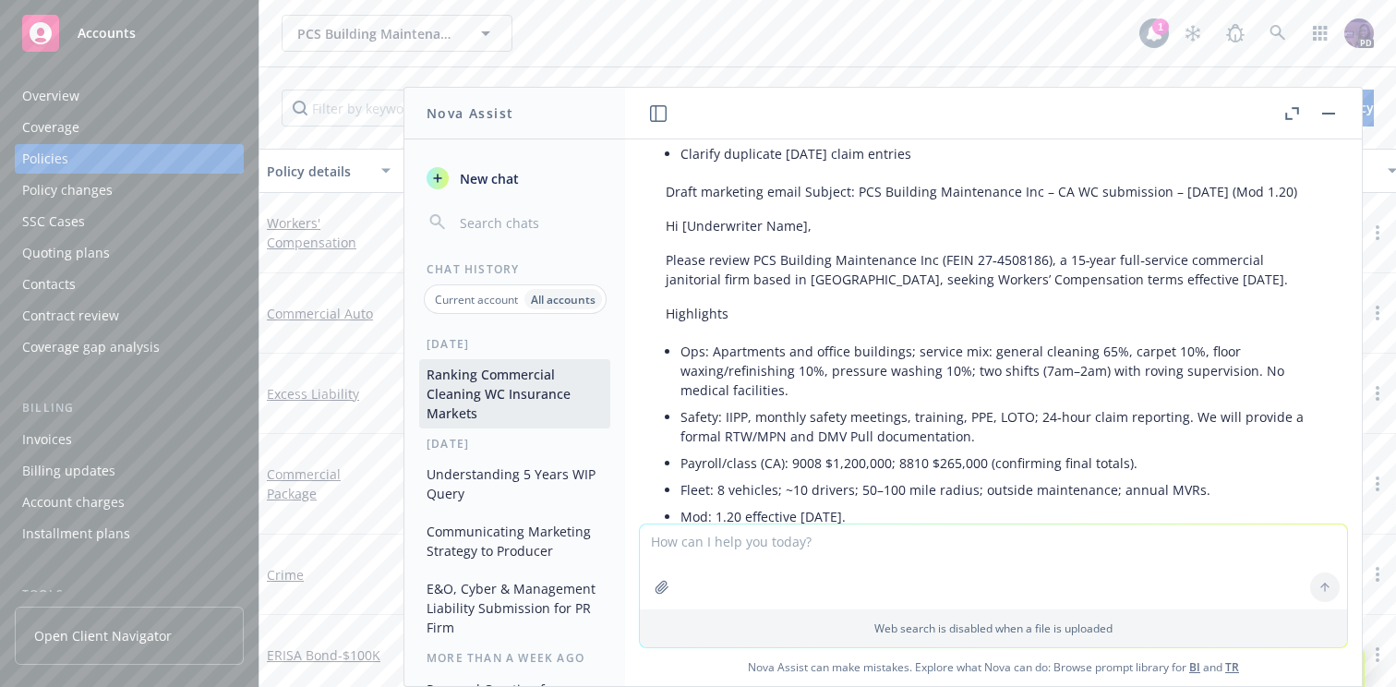
scroll to position [5149, 8]
click at [763, 353] on li "Ops: Apartments and office buildings; service mix: general cleaning 65%, carpet…" at bounding box center [992, 371] width 626 height 66
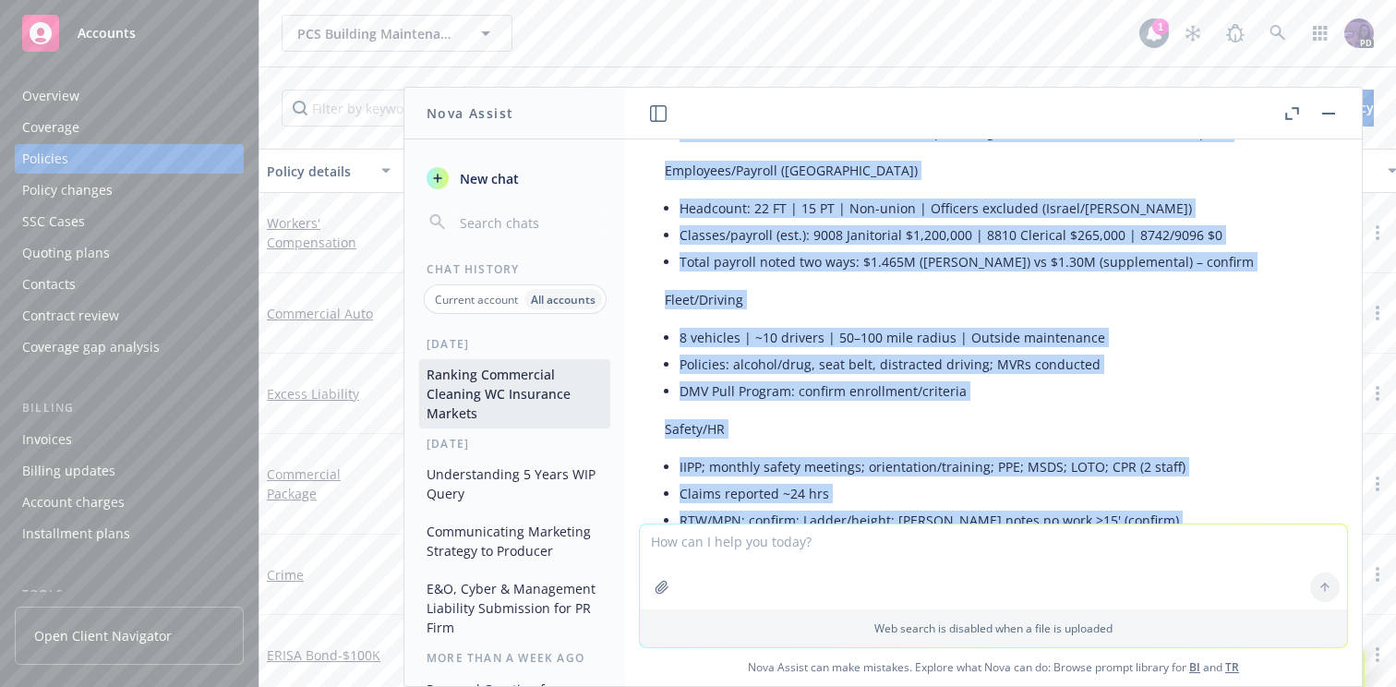
scroll to position [6594, 8]
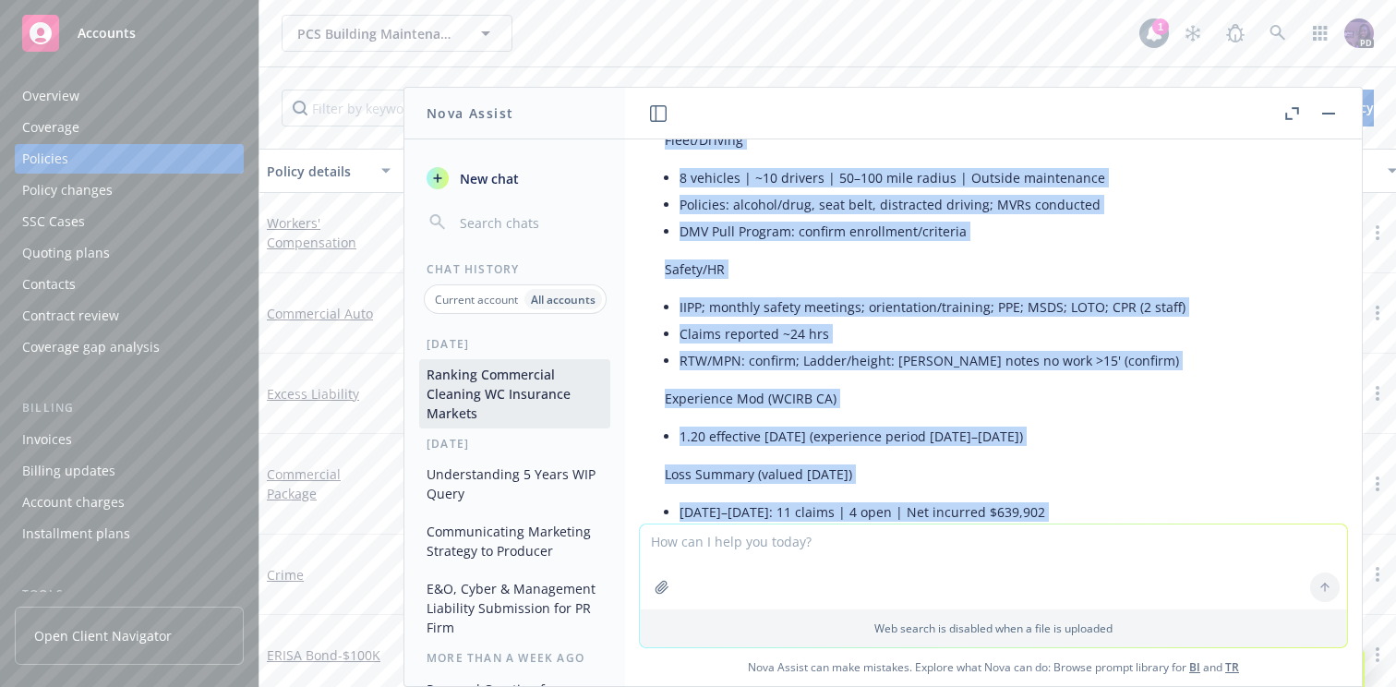
drag, startPoint x: 661, startPoint y: 222, endPoint x: 857, endPoint y: 474, distance: 319.0
click at [857, 474] on div "i have a submission for a full service commercial cleaning service. rank market…" at bounding box center [993, 331] width 737 height 384
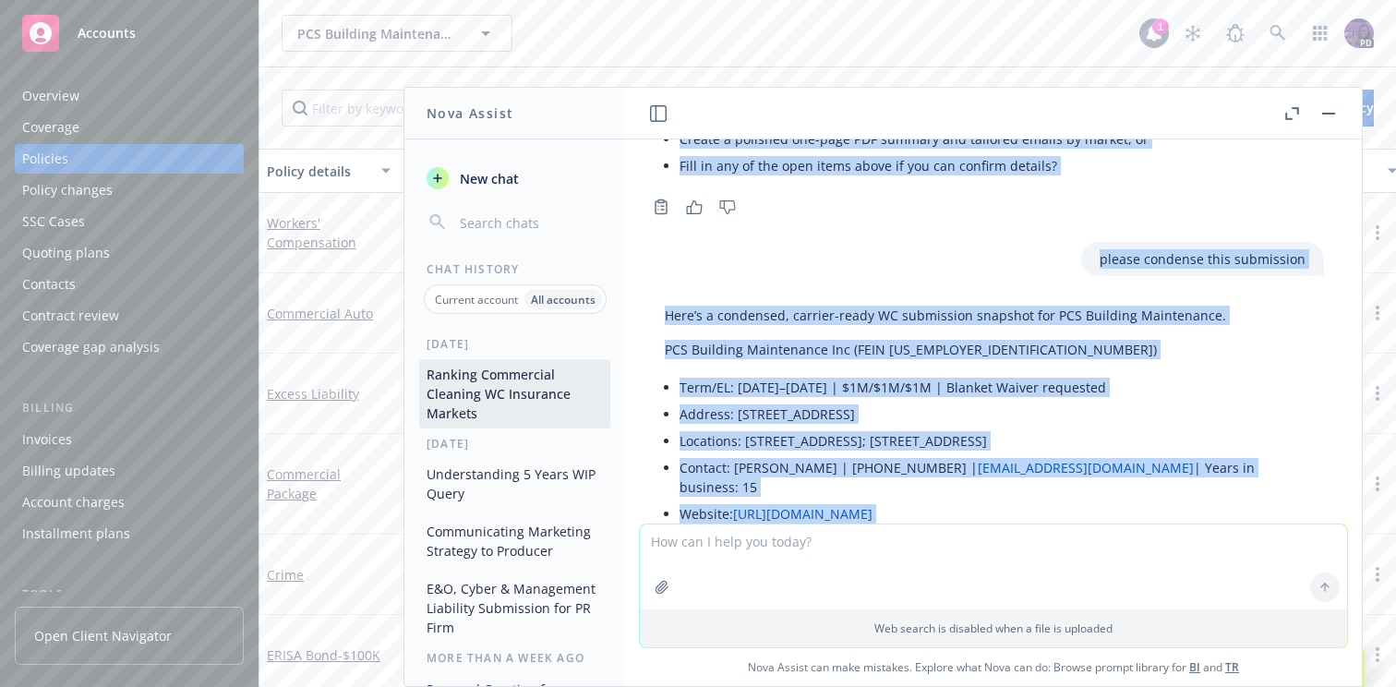
scroll to position [5877, 8]
click at [890, 228] on div "i have a submission for a full service commercial cleaning service. rank market…" at bounding box center [993, 331] width 737 height 384
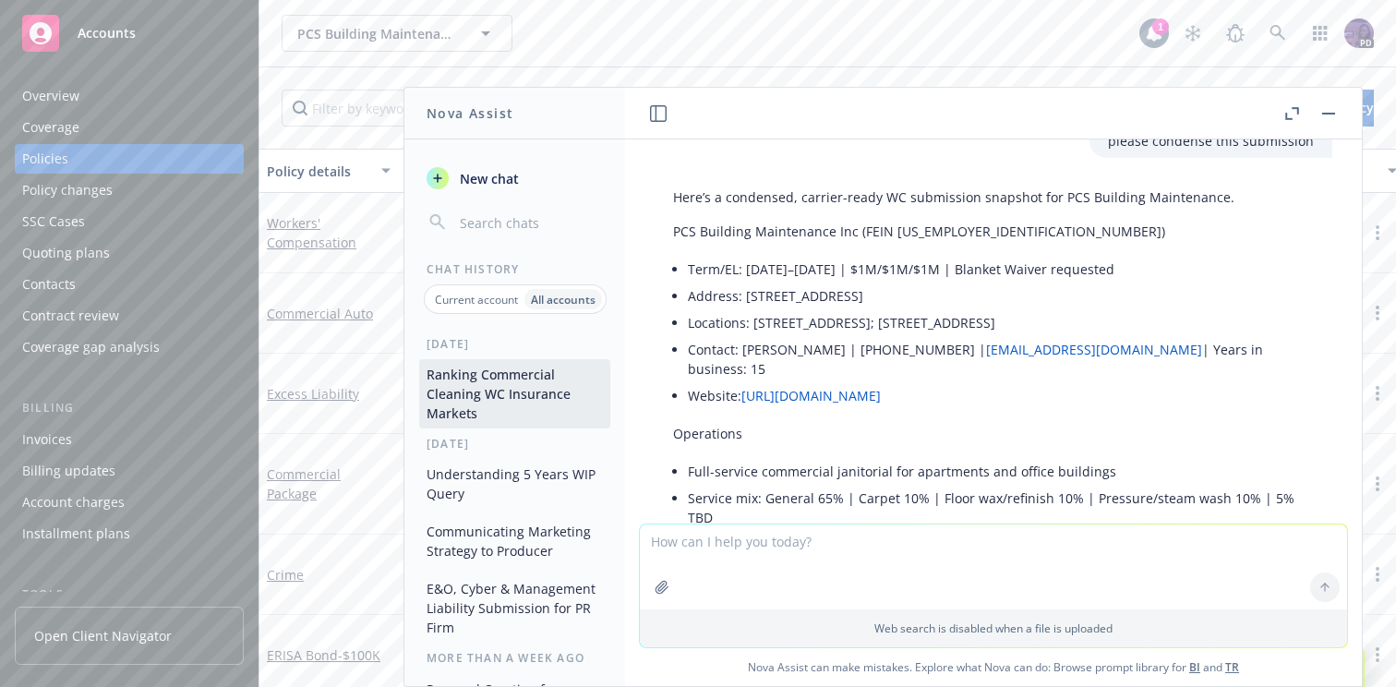
scroll to position [6011, 0]
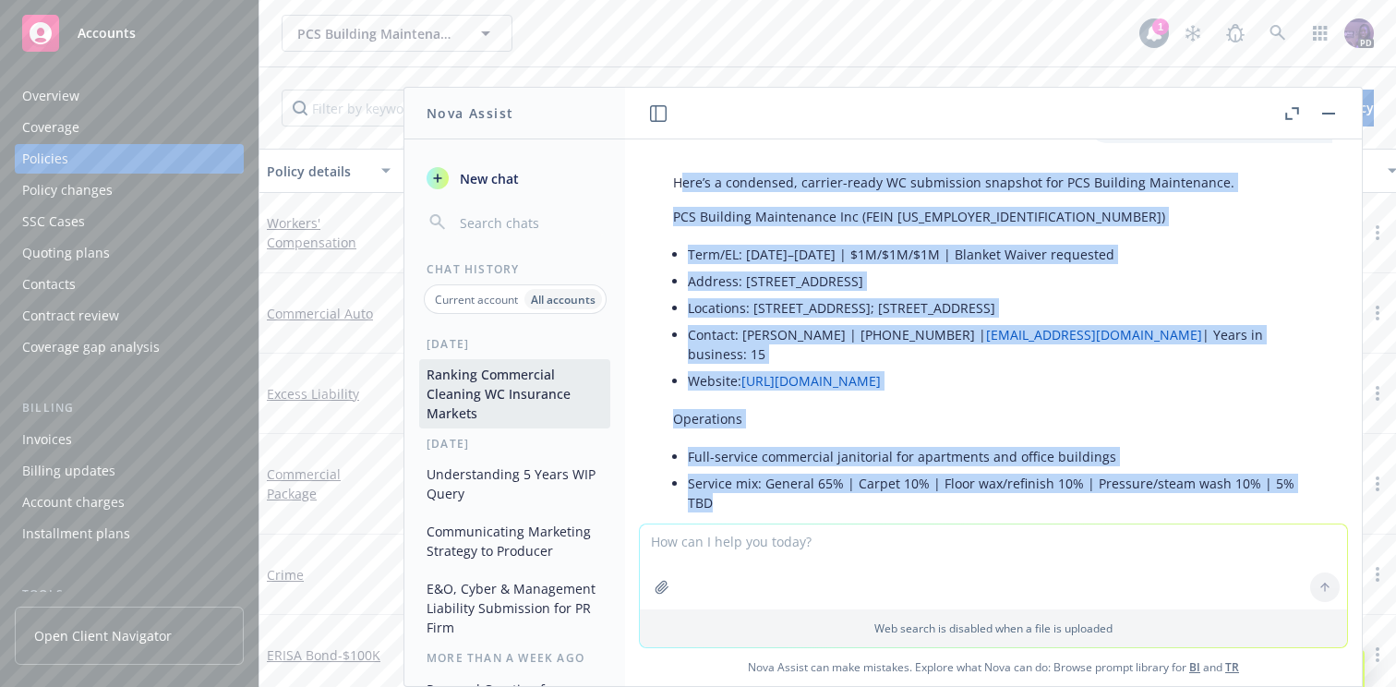
drag, startPoint x: 680, startPoint y: 185, endPoint x: 845, endPoint y: 493, distance: 349.8
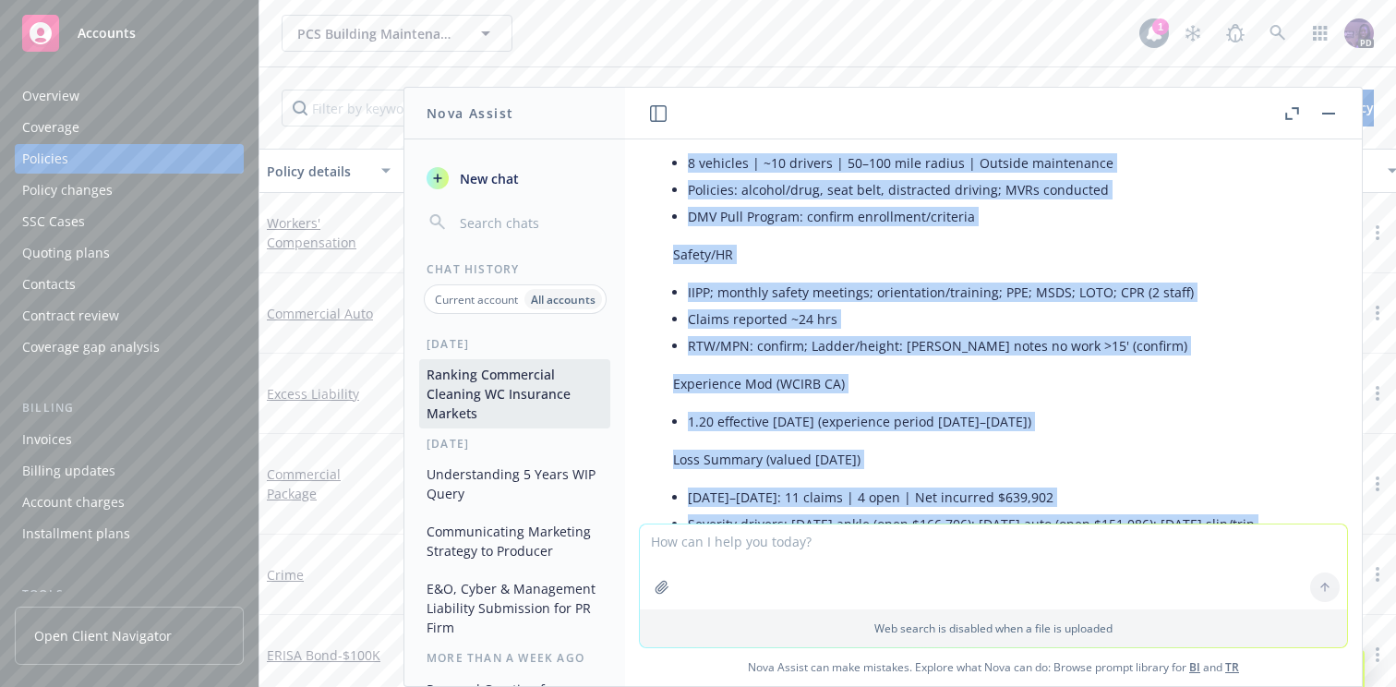
scroll to position [7381, 0]
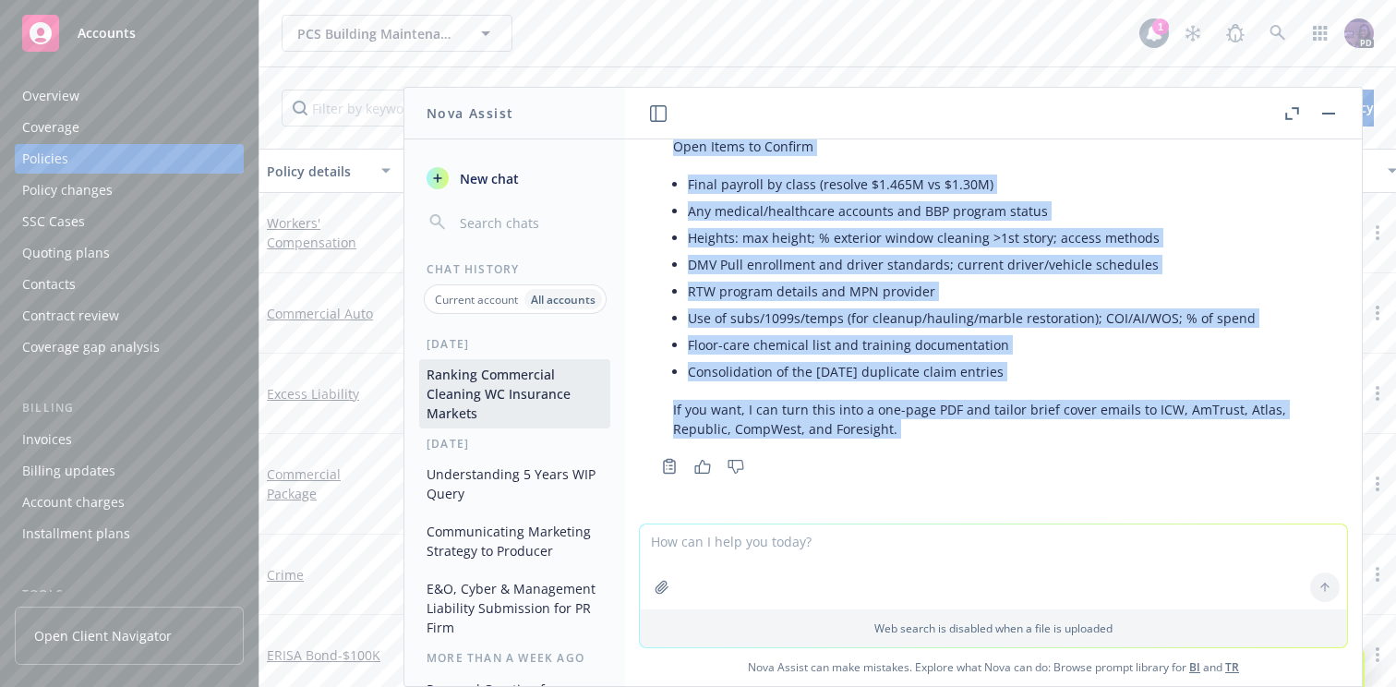
drag, startPoint x: 675, startPoint y: 217, endPoint x: 1022, endPoint y: 372, distance: 380.1
copy div "LOR Ipsumdol Sitametcons Adi (ELIT 30-4881219) Sedd/EI: 53/68/1999–33/12/4226 |…"
click at [898, 331] on li "Floor-care chemical list and training documentation" at bounding box center [1001, 344] width 626 height 27
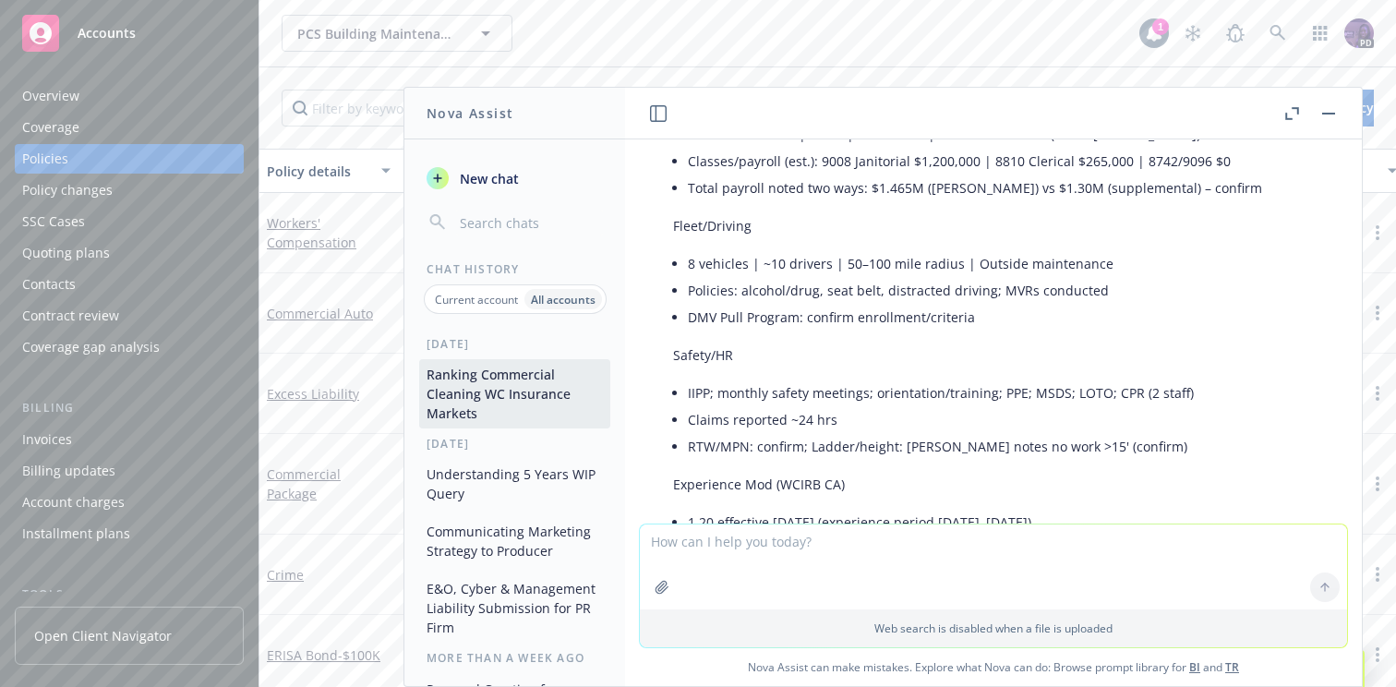
scroll to position [5748, 0]
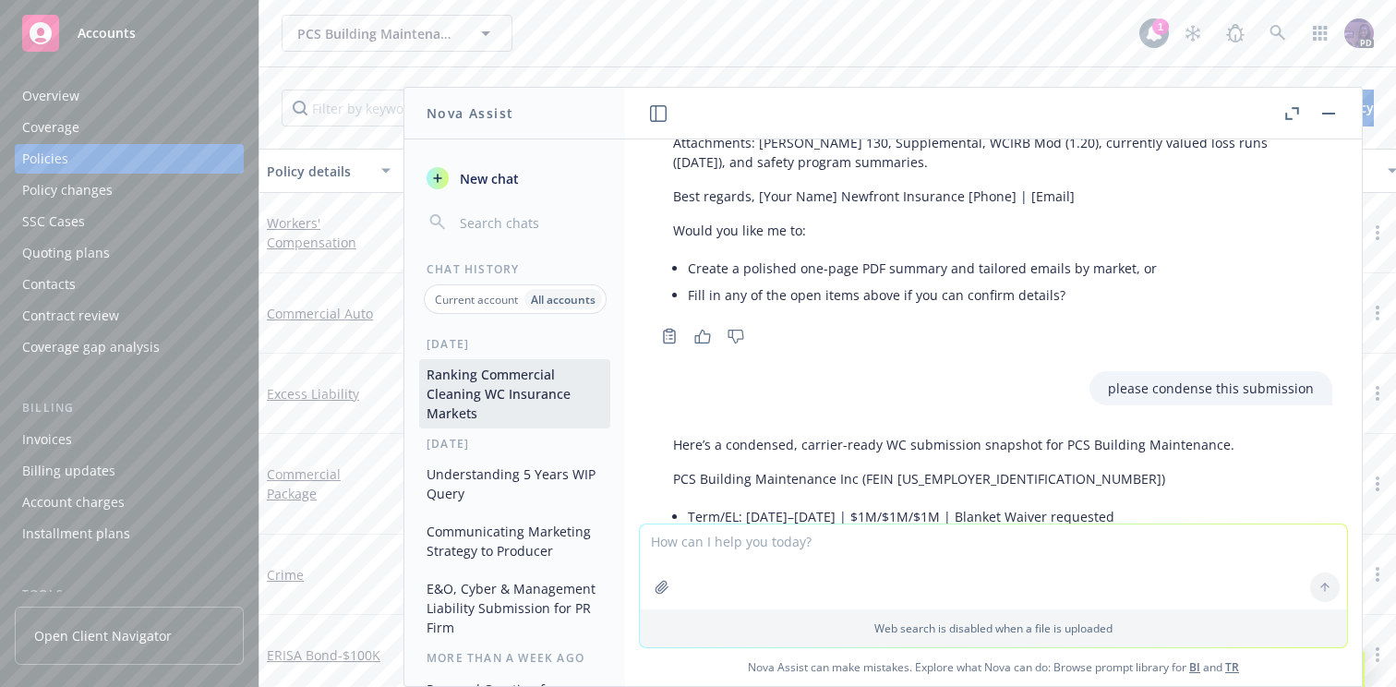
drag, startPoint x: 1051, startPoint y: 361, endPoint x: 741, endPoint y: 427, distance: 317.2
copy div "Lore’i d sitametco, adipisc-elits DO eiusmodtem incididu utl ETD Magnaali Enima…"
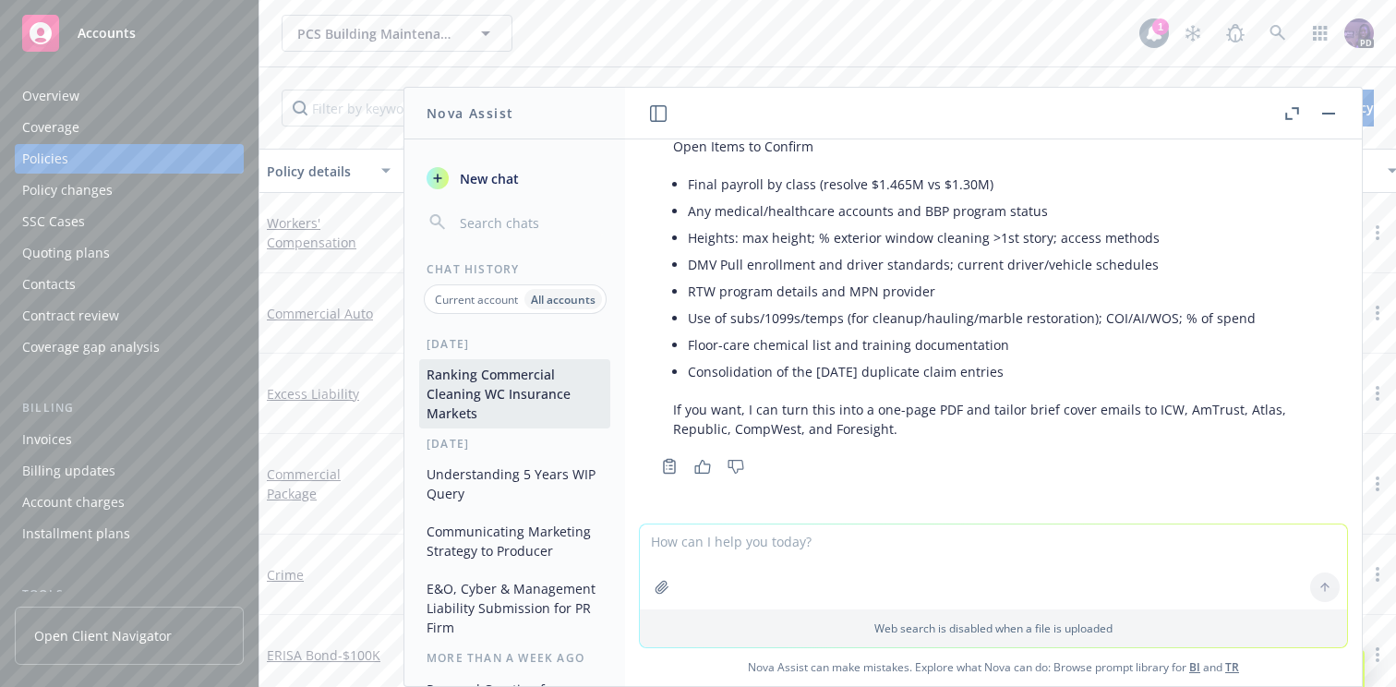
scroll to position [7381, 0]
